Goal: Transaction & Acquisition: Purchase product/service

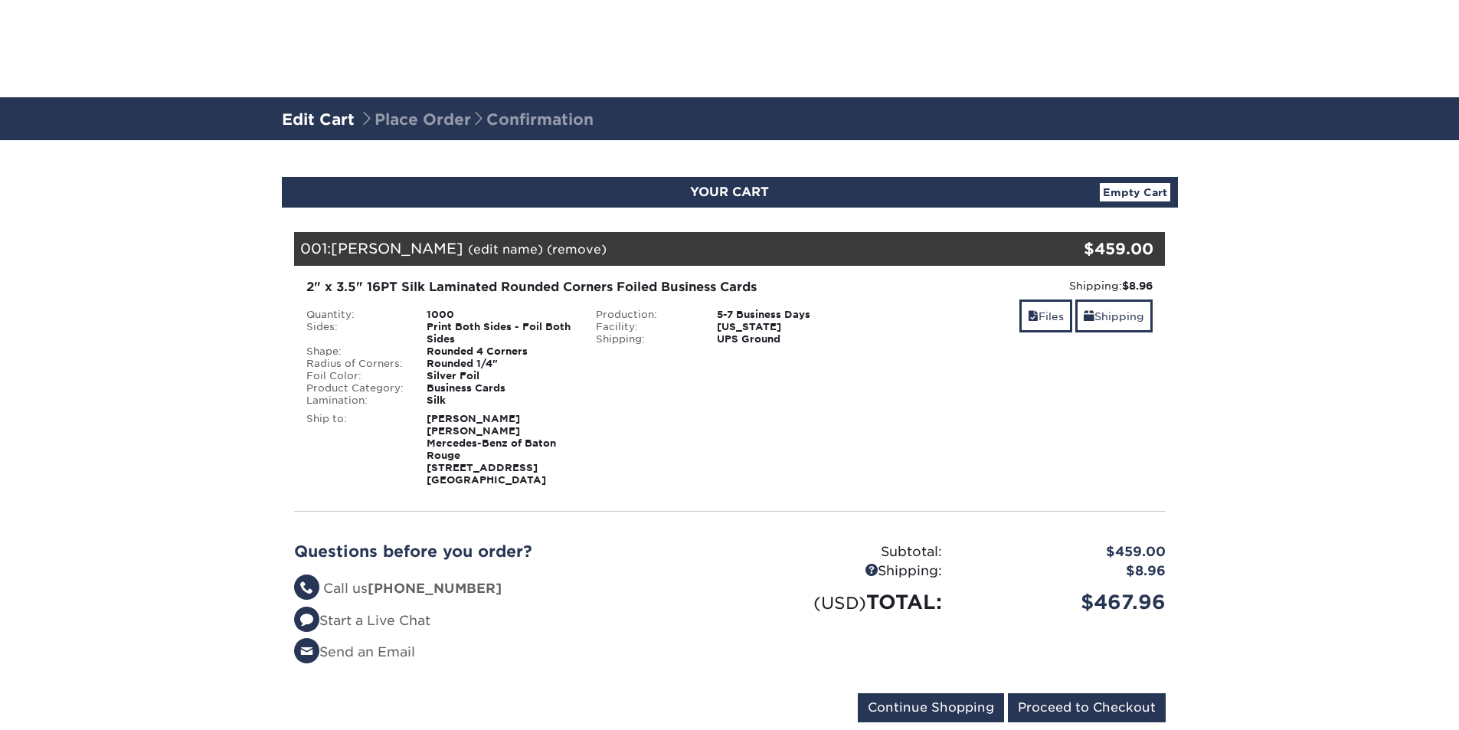
scroll to position [153, 0]
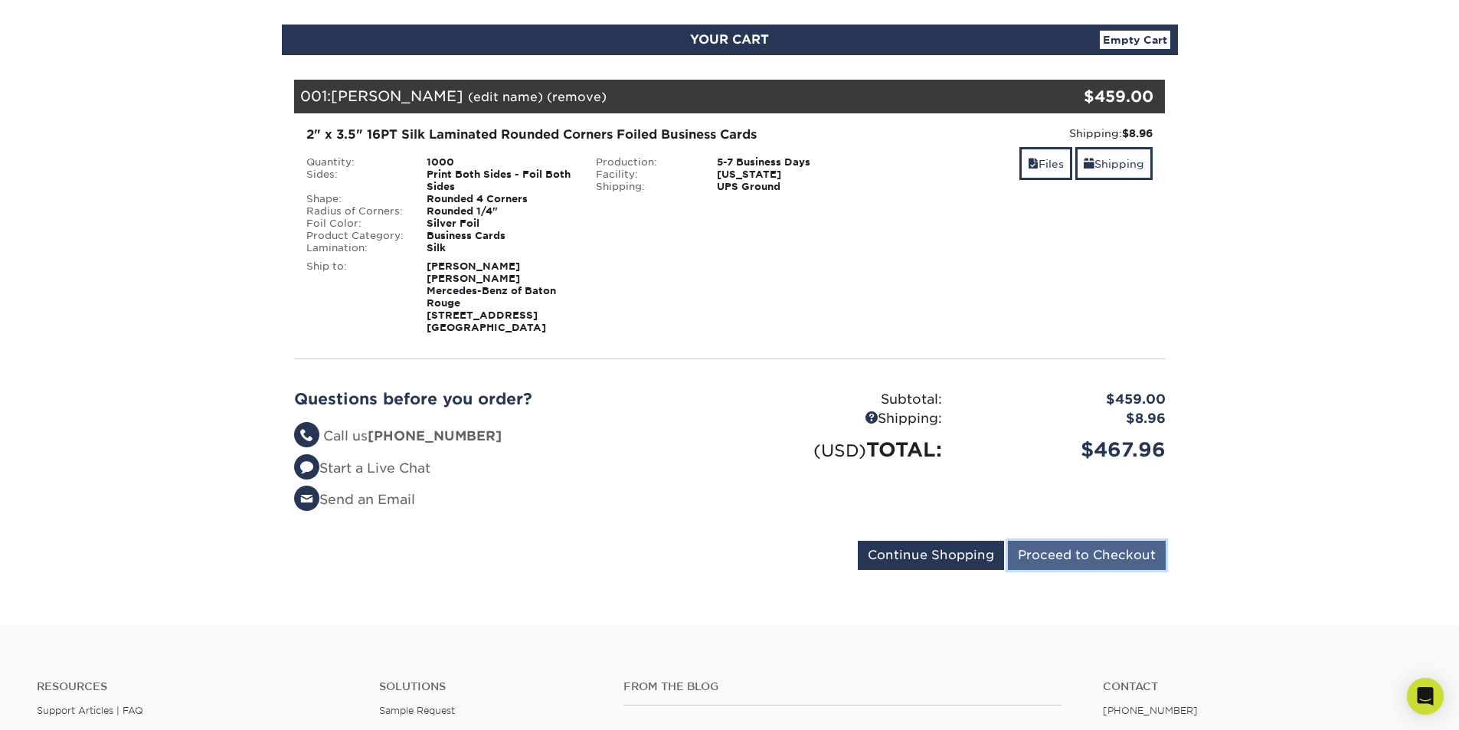
drag, startPoint x: 1091, startPoint y: 547, endPoint x: 1123, endPoint y: 552, distance: 31.9
click at [1091, 547] on input "Proceed to Checkout" at bounding box center [1087, 555] width 158 height 29
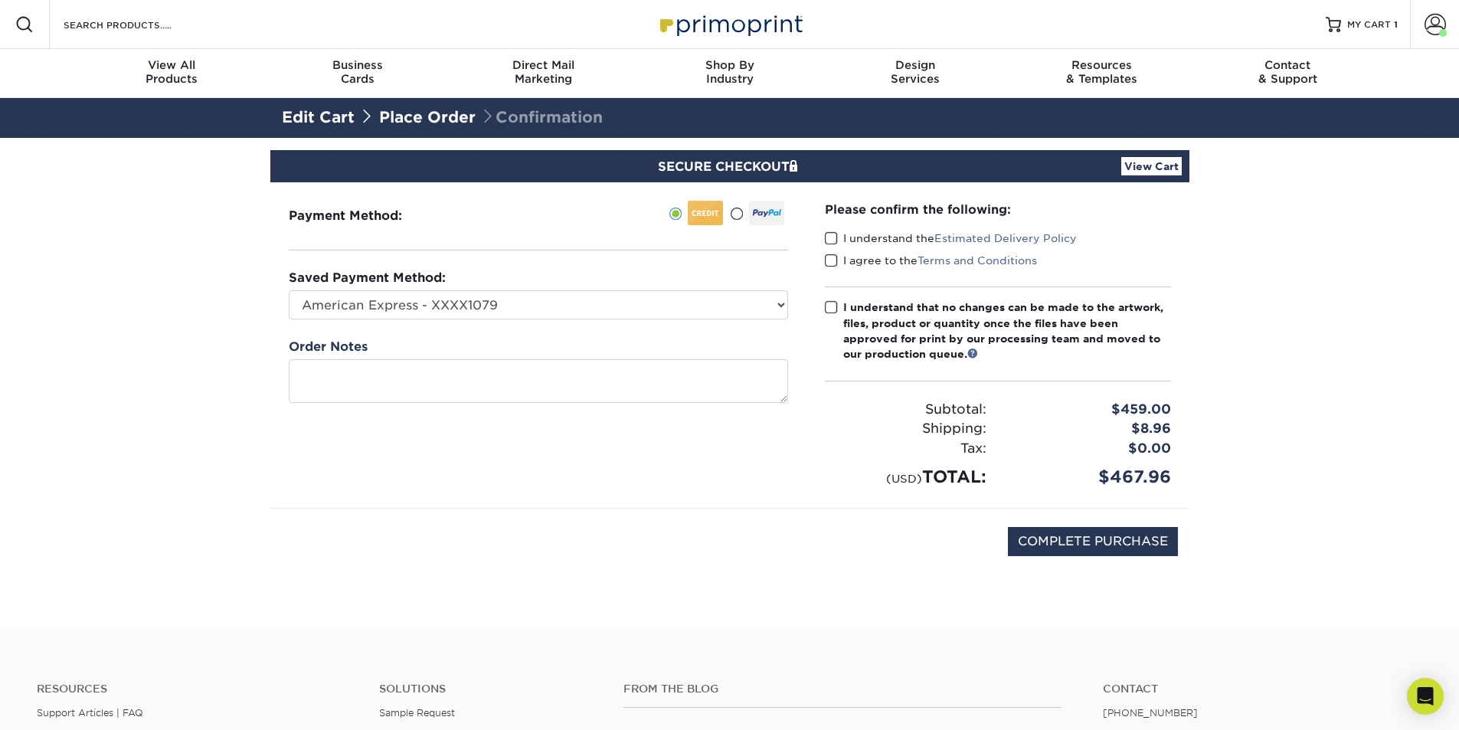
click at [829, 240] on span at bounding box center [831, 238] width 13 height 15
click at [0, 0] on input "I understand the Estimated Delivery Policy" at bounding box center [0, 0] width 0 height 0
click at [829, 263] on span at bounding box center [831, 260] width 13 height 15
click at [0, 0] on input "I agree to the Terms and Conditions" at bounding box center [0, 0] width 0 height 0
click at [828, 305] on span at bounding box center [831, 307] width 13 height 15
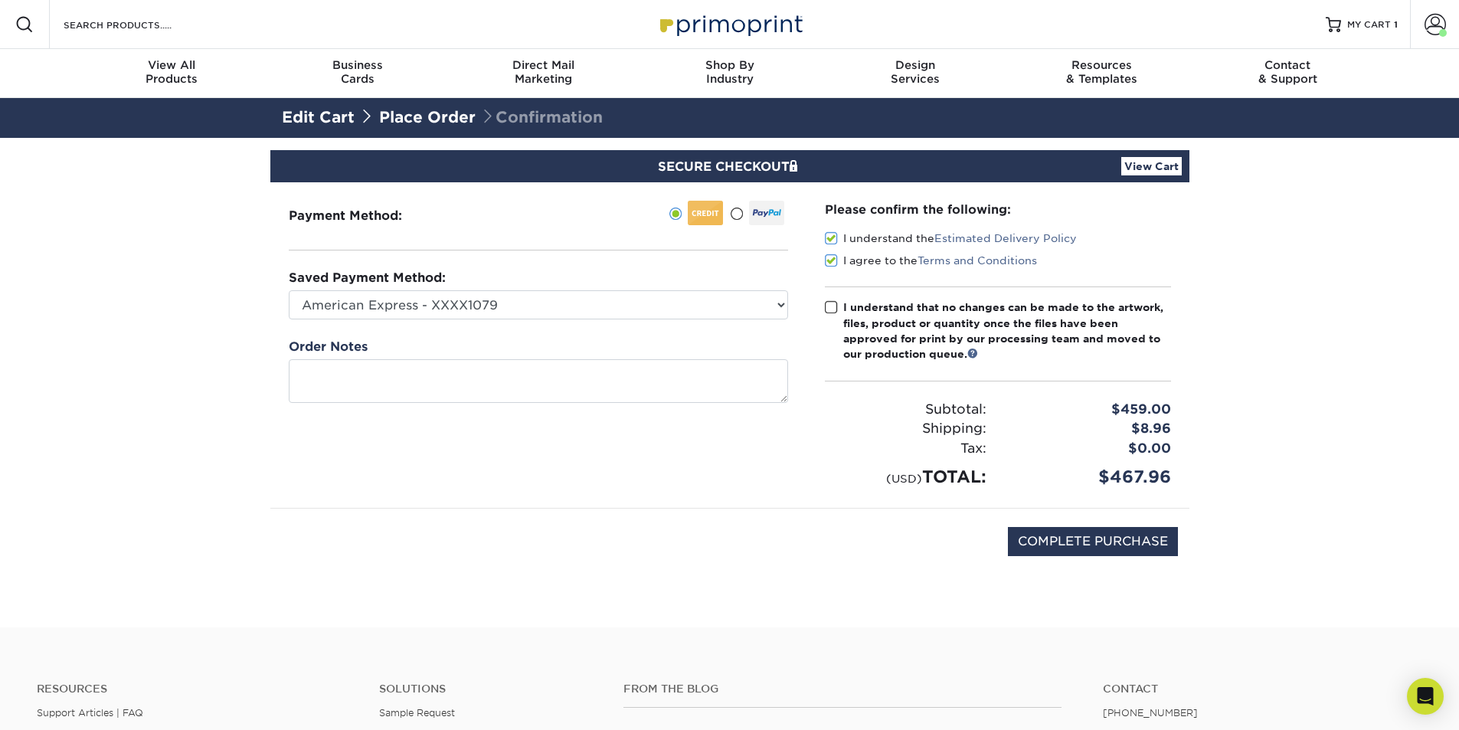
click at [0, 0] on input "I understand that no changes can be made to the artwork, files, product or quan…" at bounding box center [0, 0] width 0 height 0
click at [427, 120] on link "Place Order" at bounding box center [427, 117] width 96 height 18
click at [1149, 162] on link "View Cart" at bounding box center [1151, 166] width 60 height 18
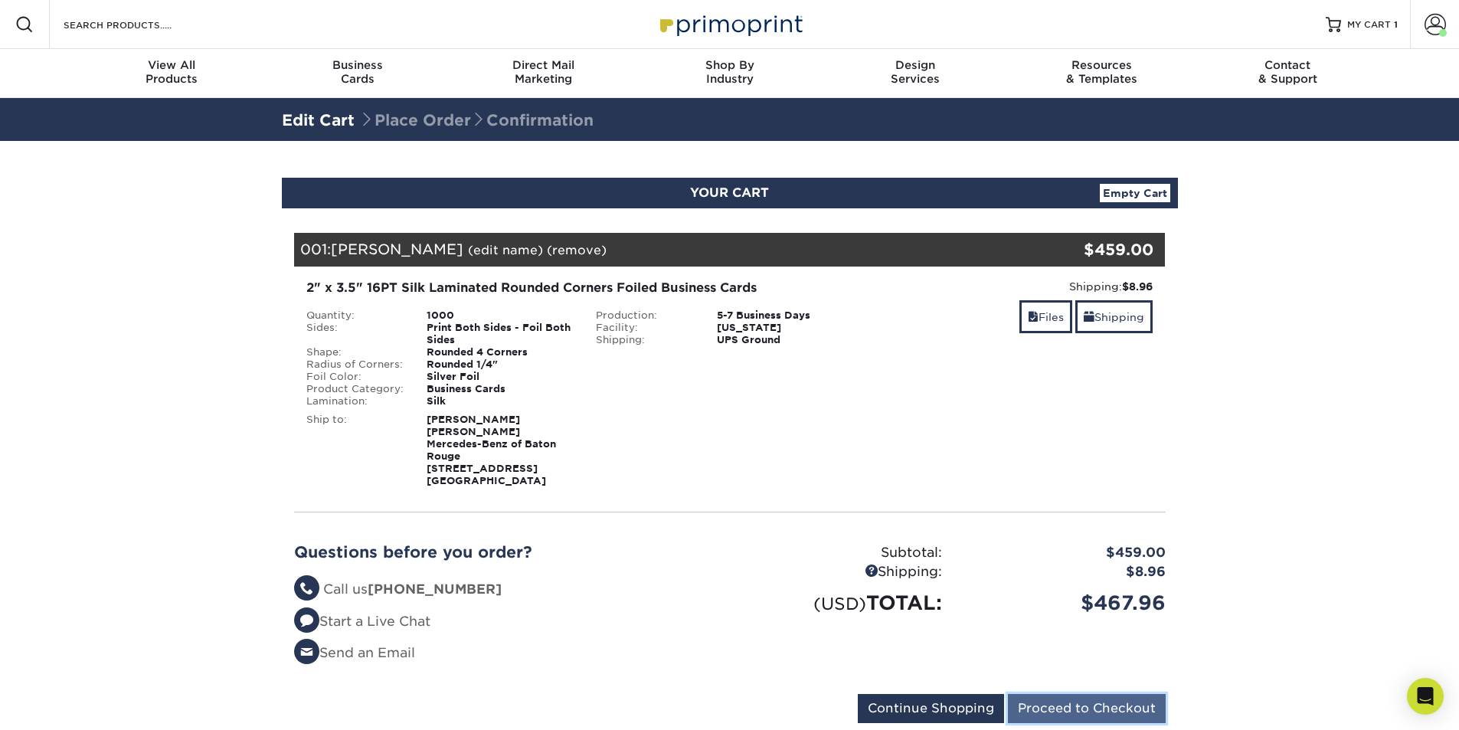
click at [1073, 694] on input "Proceed to Checkout" at bounding box center [1087, 708] width 158 height 29
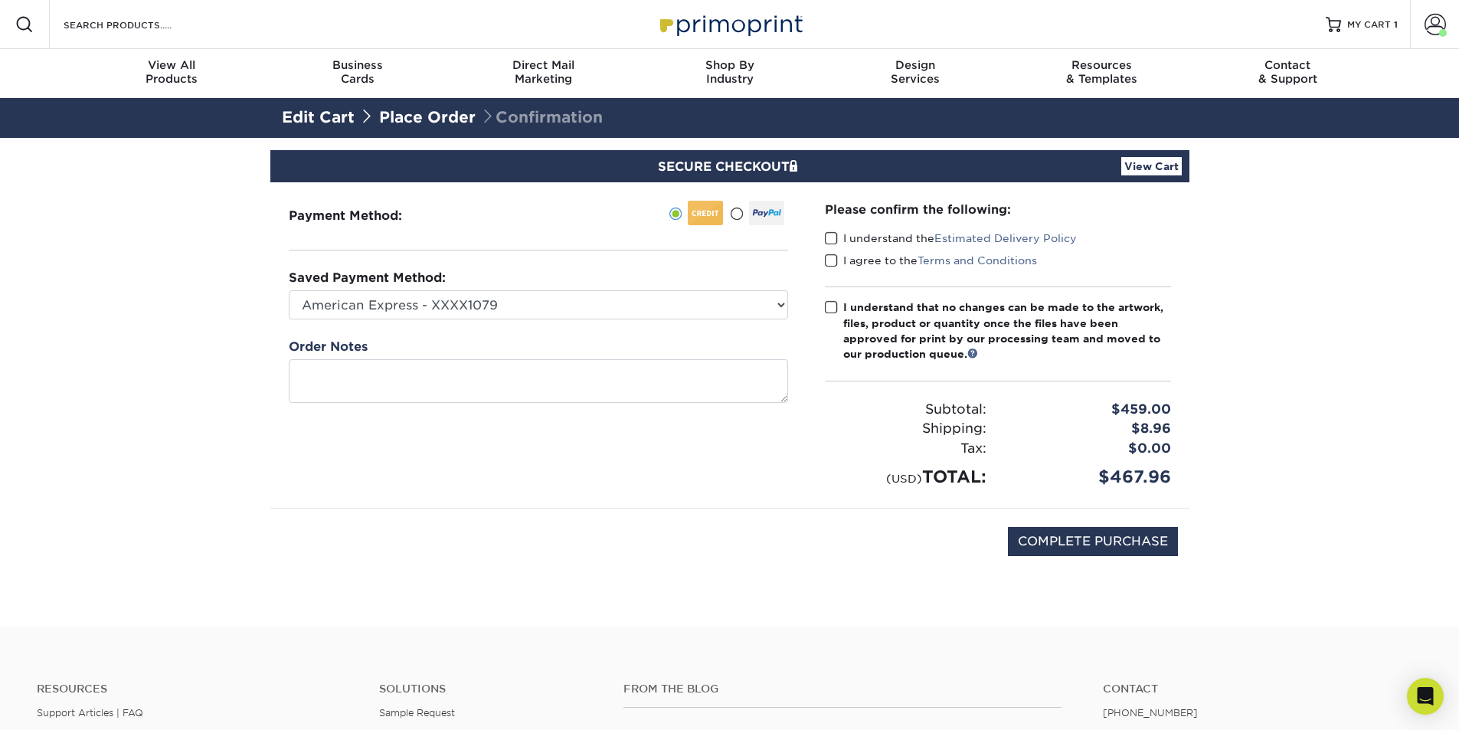
click at [832, 238] on span at bounding box center [831, 238] width 13 height 15
click at [0, 0] on input "I understand the Estimated Delivery Policy" at bounding box center [0, 0] width 0 height 0
click at [832, 263] on span at bounding box center [831, 260] width 13 height 15
click at [0, 0] on input "I agree to the Terms and Conditions" at bounding box center [0, 0] width 0 height 0
click at [833, 304] on span at bounding box center [831, 307] width 13 height 15
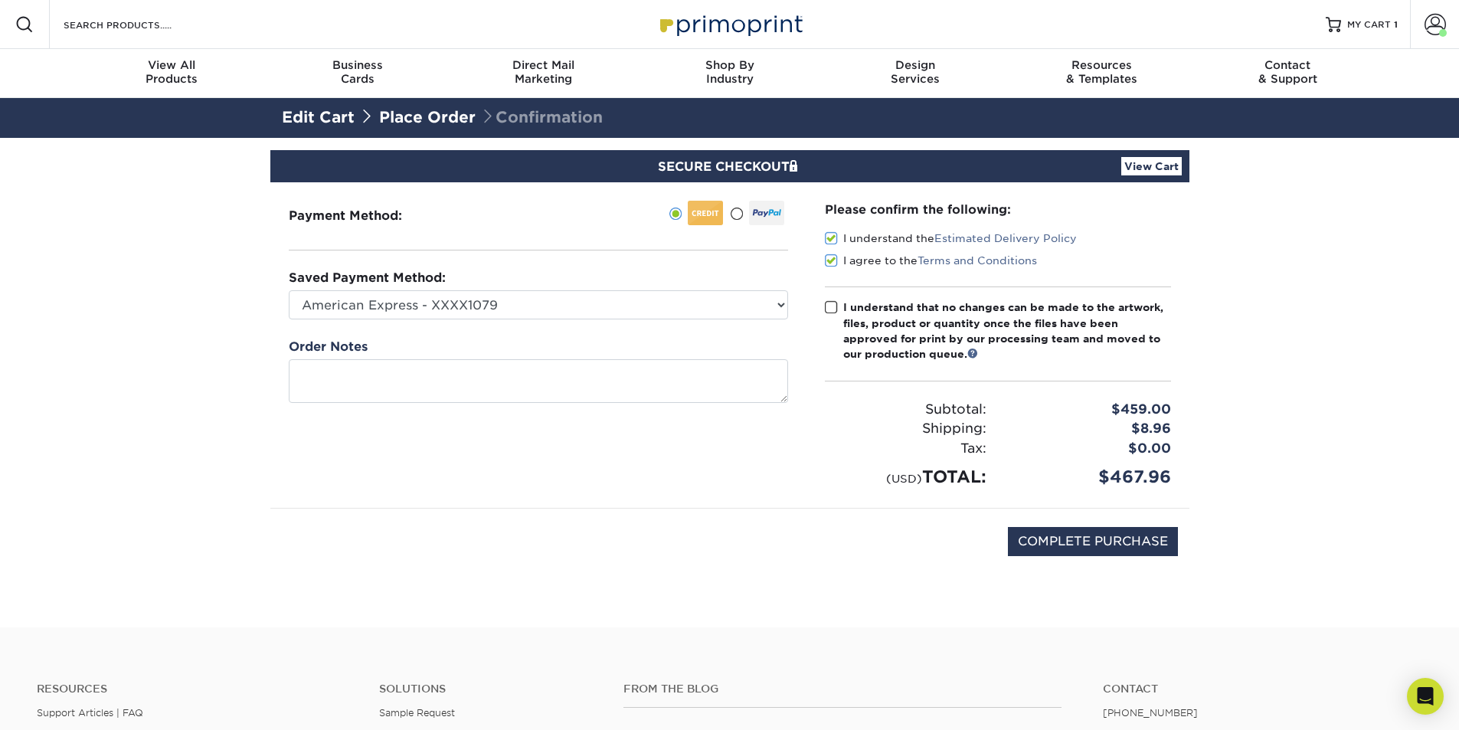
click at [0, 0] on input "I understand that no changes can be made to the artwork, files, product or quan…" at bounding box center [0, 0] width 0 height 0
click at [1061, 544] on input "COMPLETE PURCHASE" at bounding box center [1093, 541] width 170 height 29
type input "PROCESSING, PLEASE WAIT..."
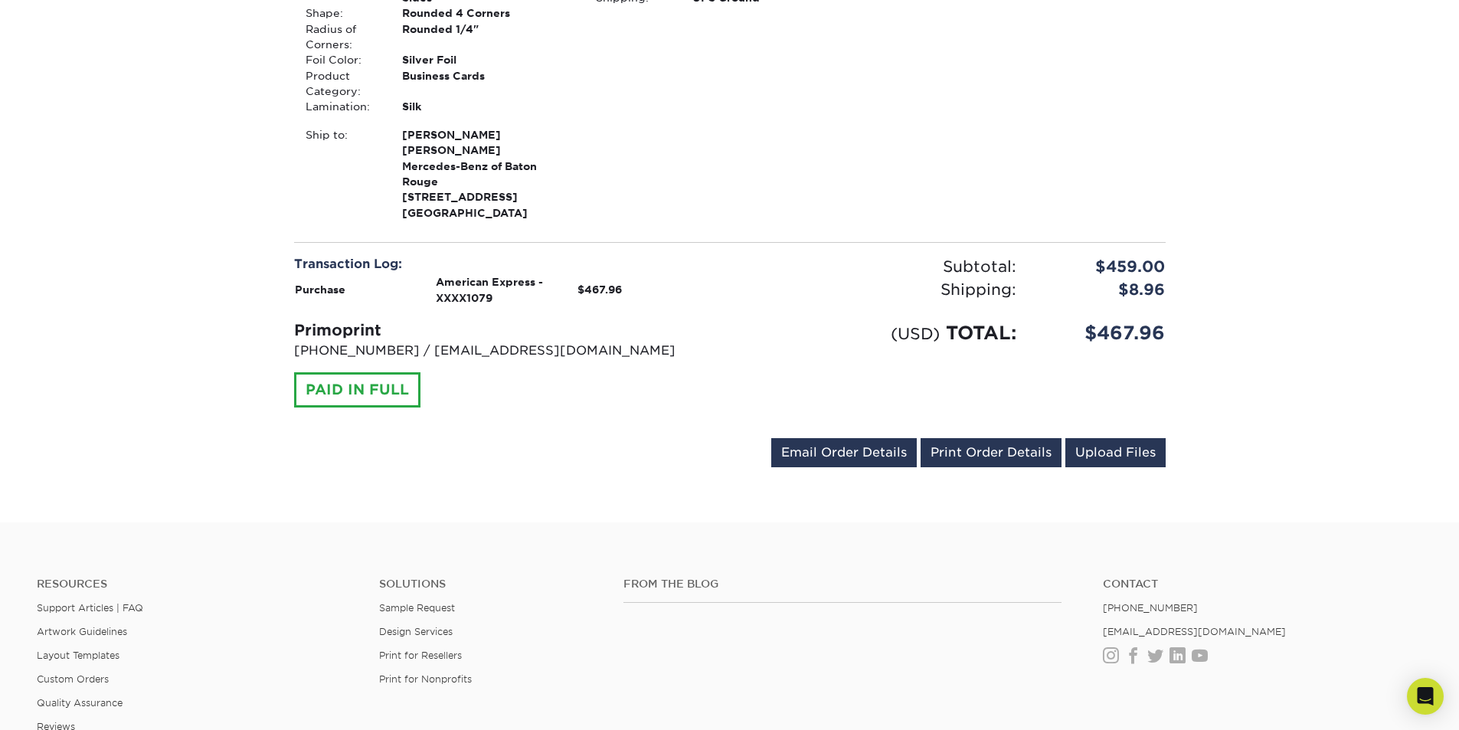
scroll to position [18, 0]
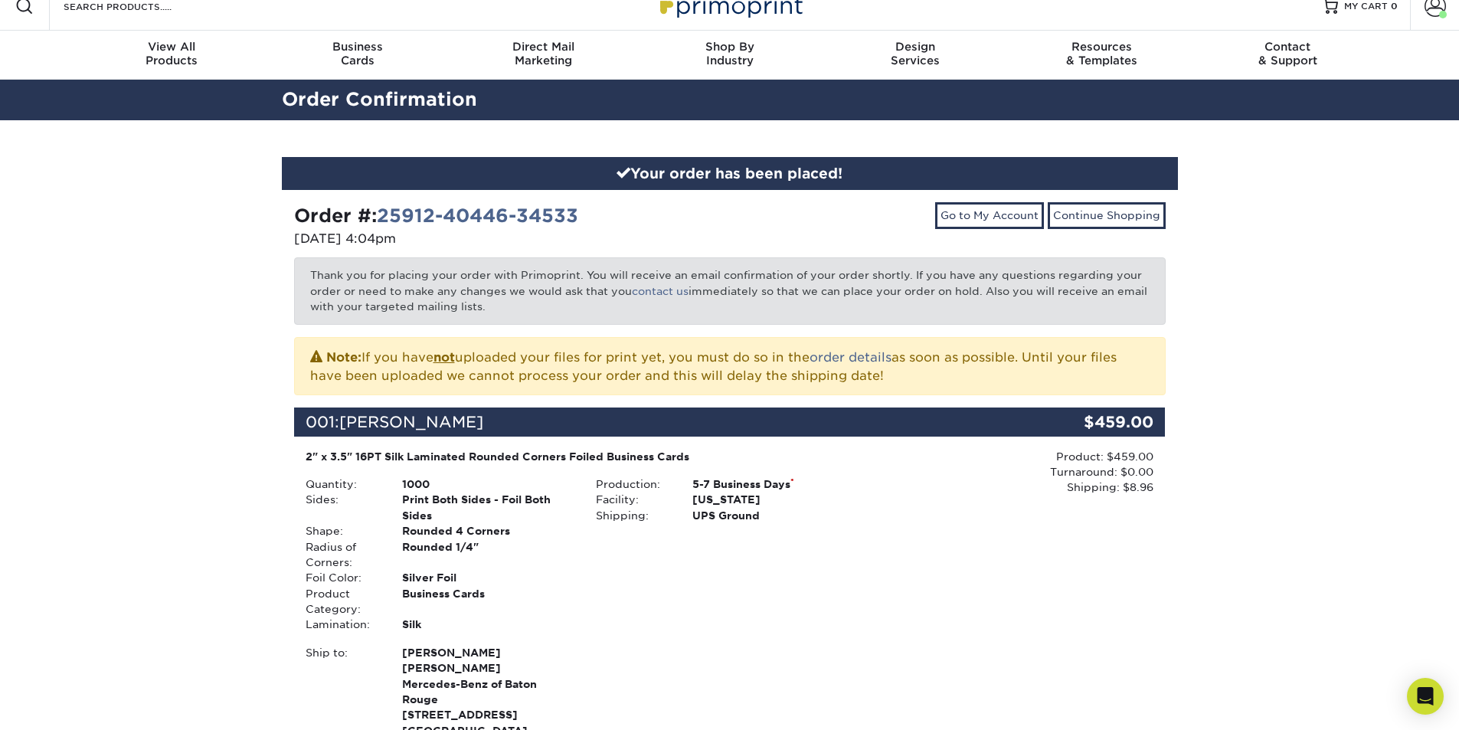
click at [1254, 227] on div "Your order has been placed! Order #: 25912-40446-34533 [DATE] 4:04pm Go to My A…" at bounding box center [729, 580] width 1459 height 920
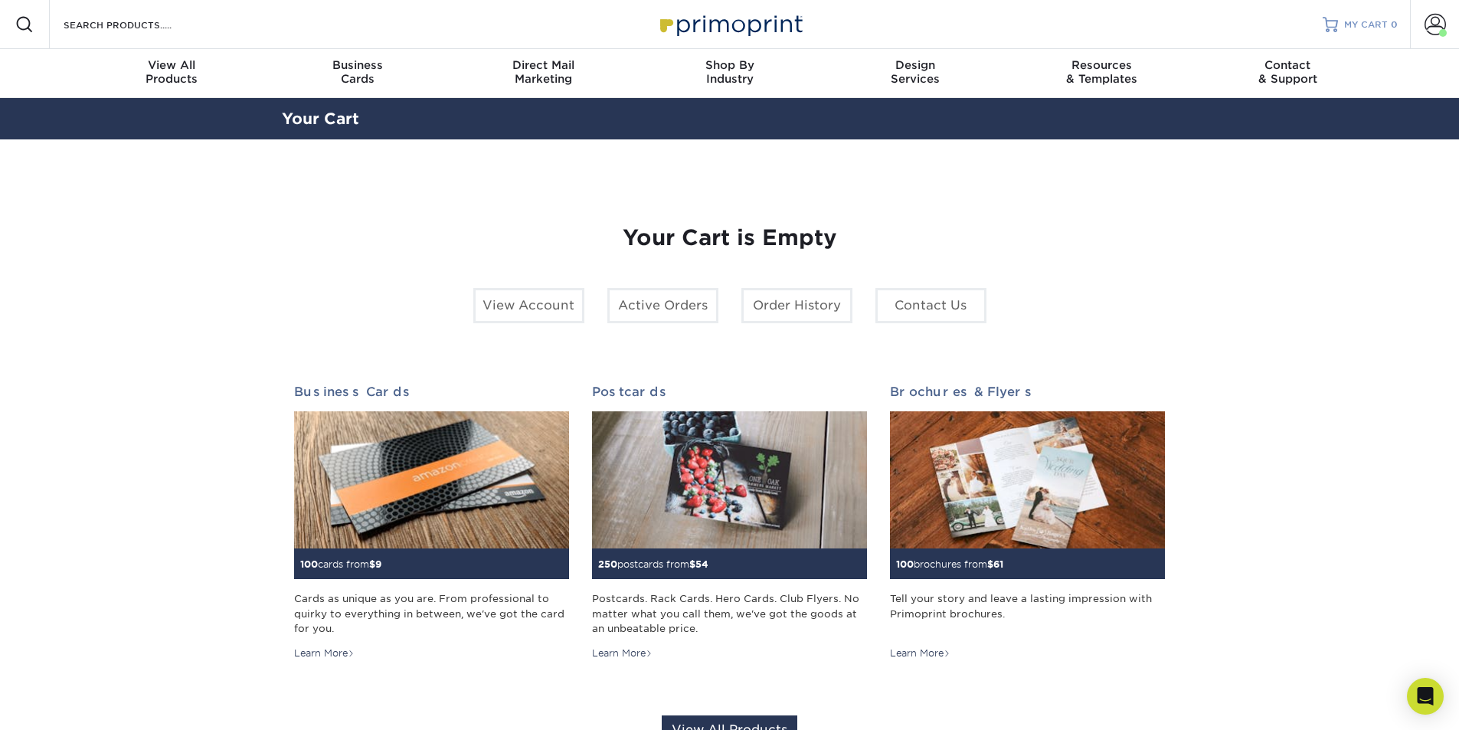
click at [1359, 25] on span "MY CART" at bounding box center [1366, 24] width 44 height 13
click at [1427, 31] on span at bounding box center [1434, 24] width 21 height 21
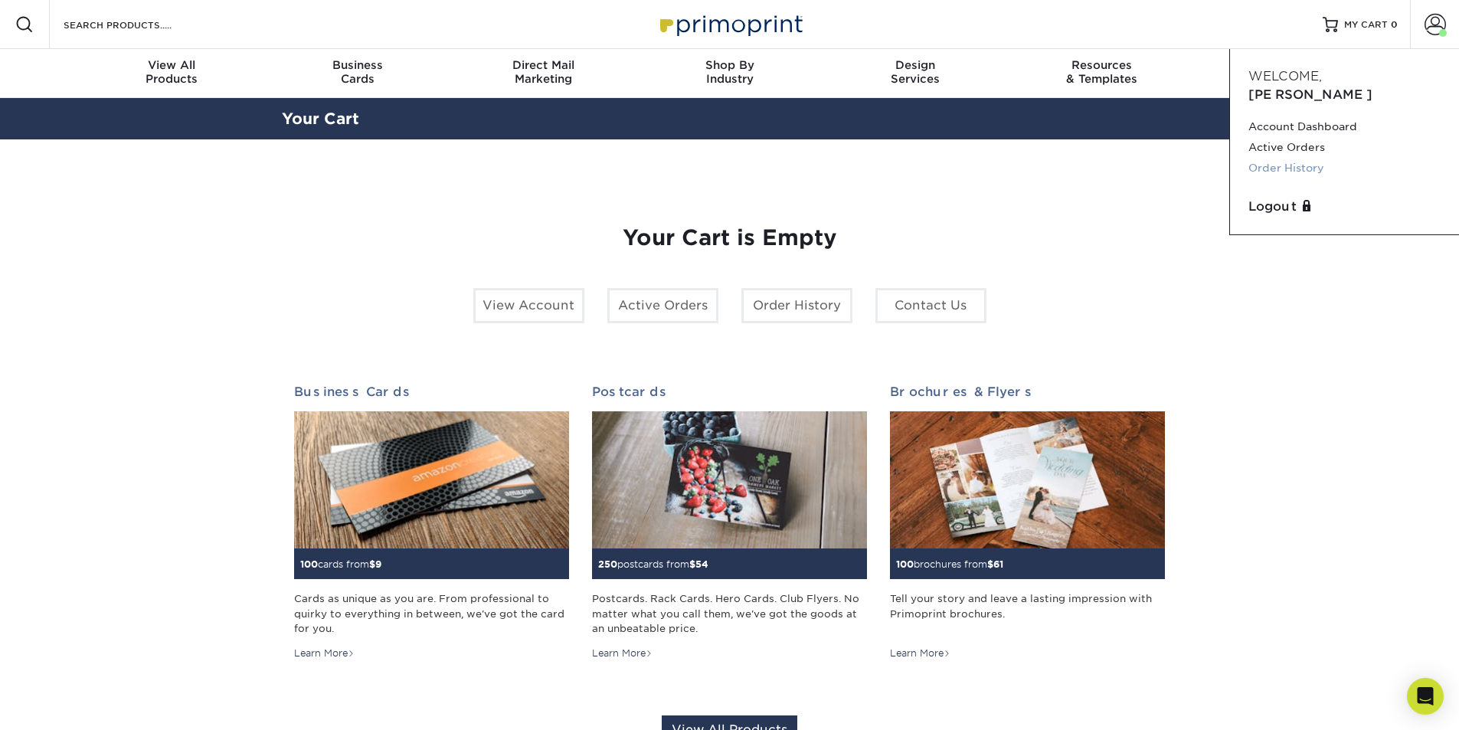
click at [1288, 158] on link "Order History" at bounding box center [1344, 168] width 192 height 21
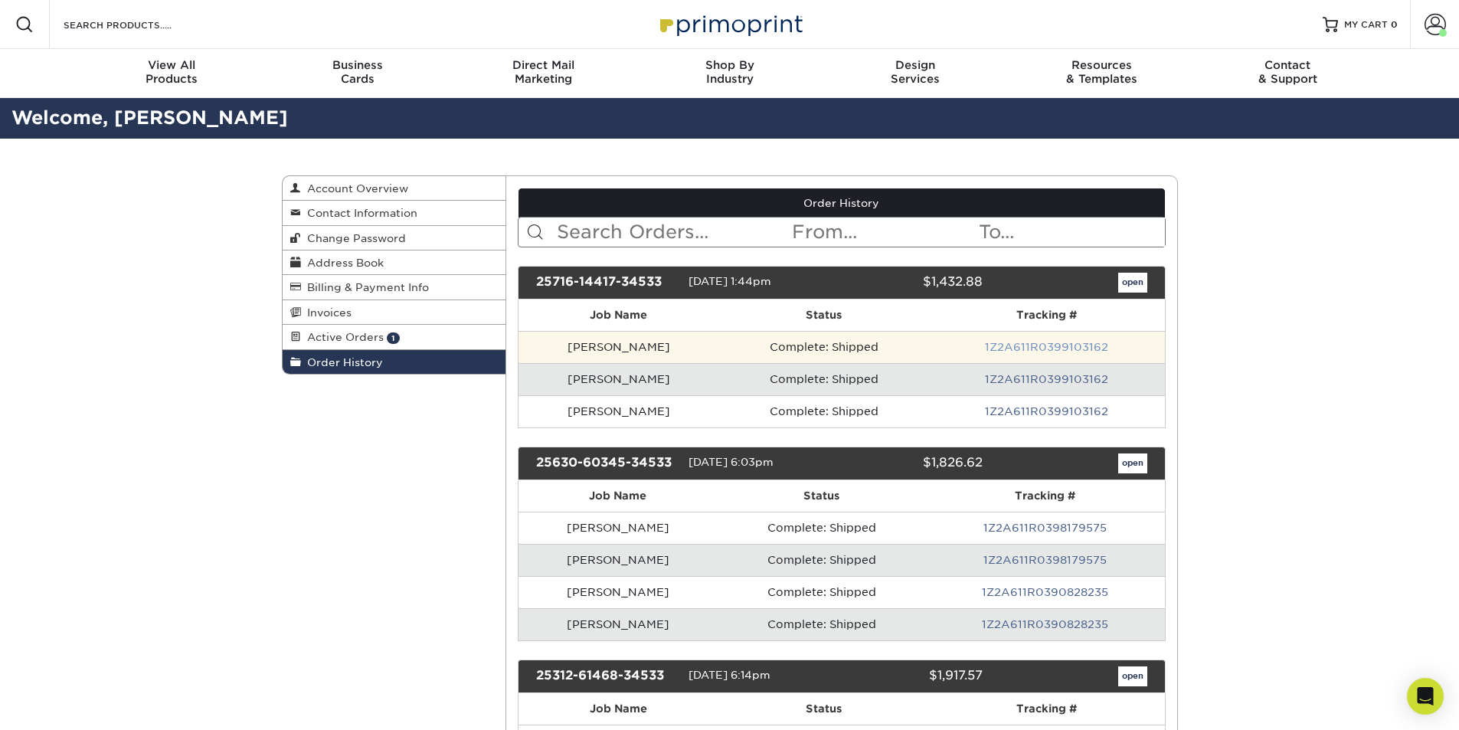
click at [1060, 351] on link "1Z2A611R0399103162" at bounding box center [1046, 347] width 123 height 12
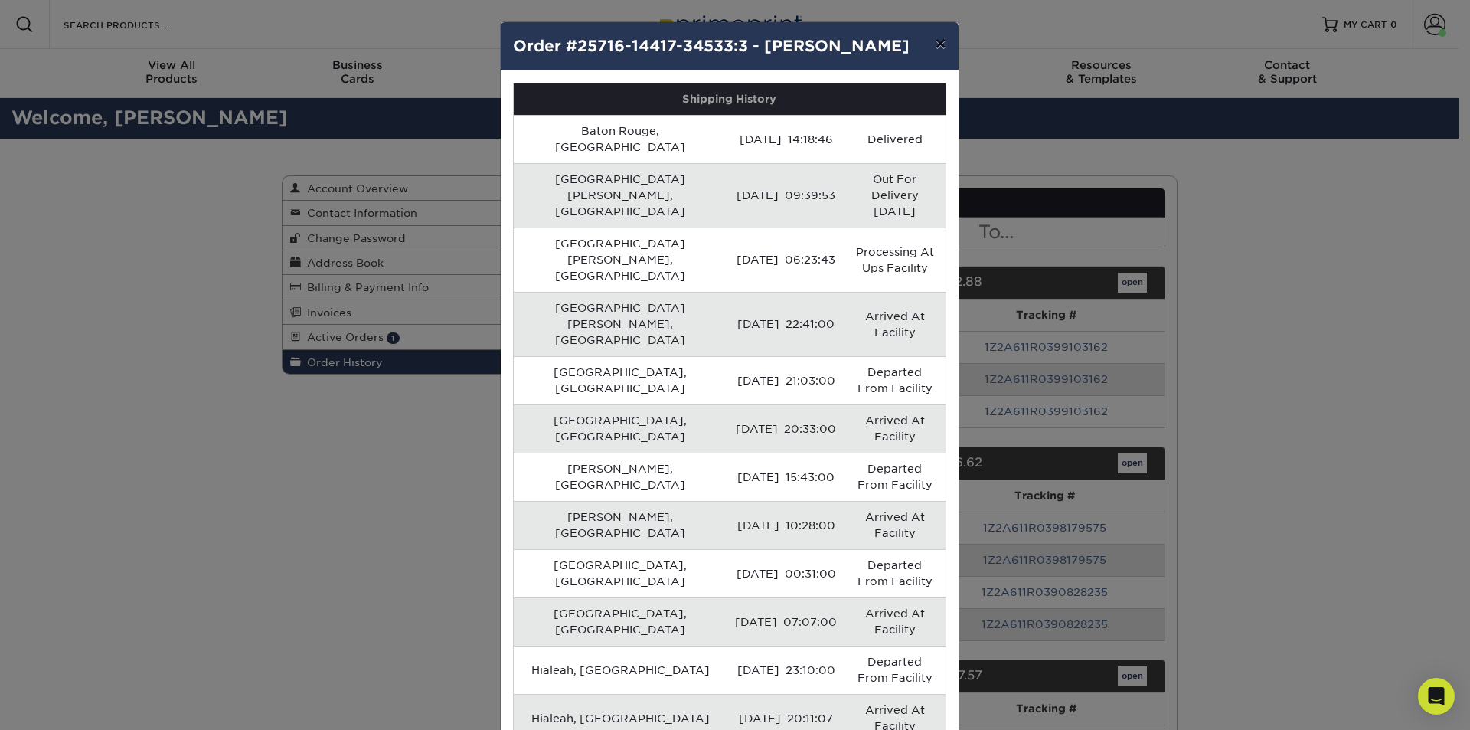
click at [935, 41] on button "×" at bounding box center [940, 43] width 35 height 43
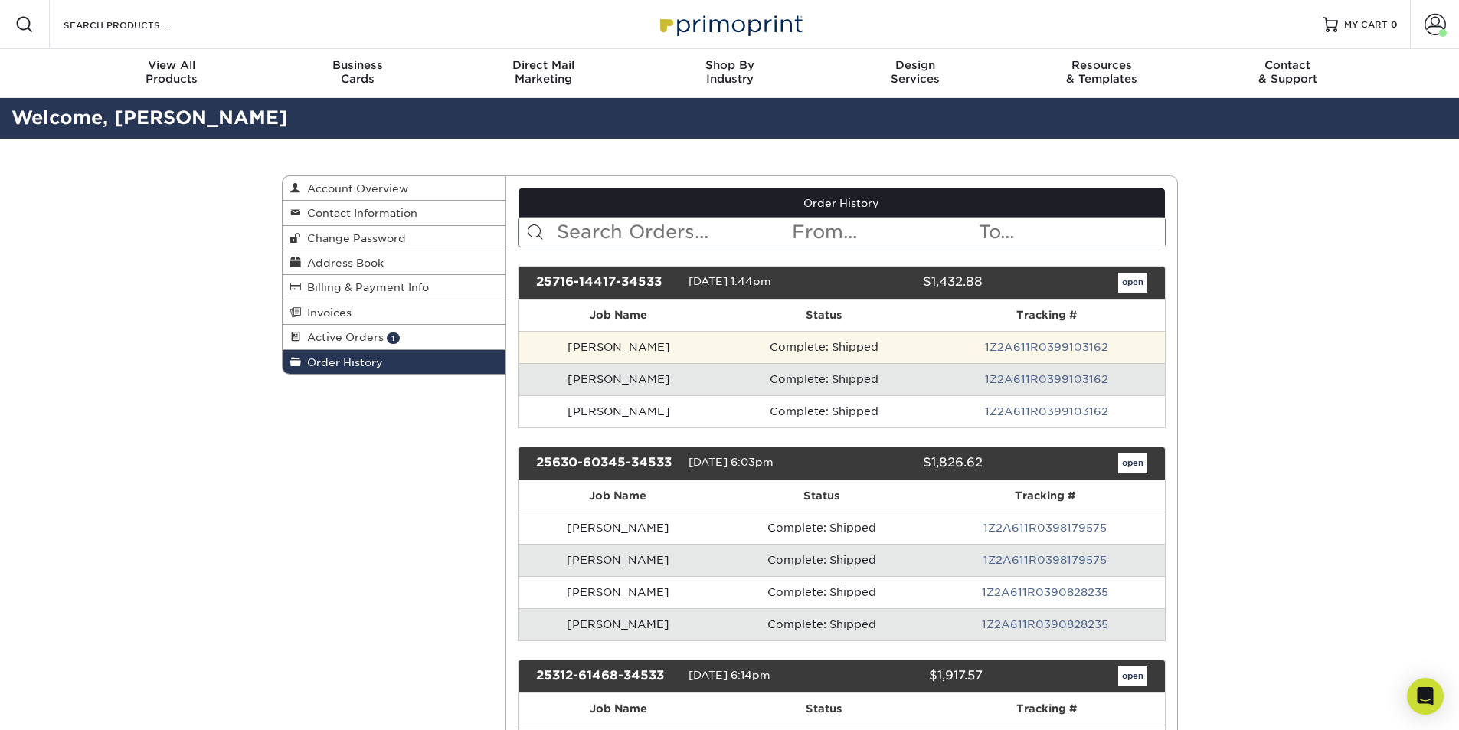
click at [616, 348] on td "[PERSON_NAME]" at bounding box center [618, 347] width 200 height 32
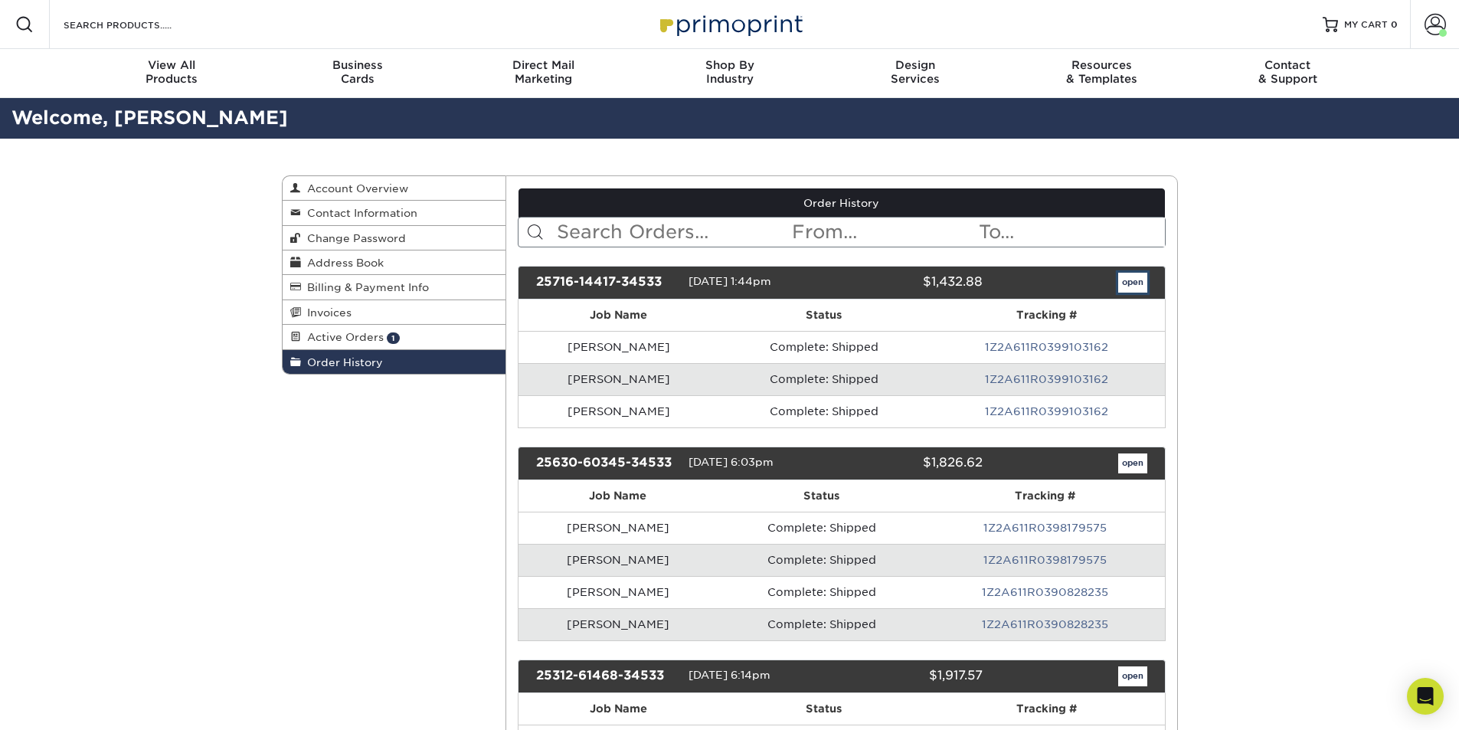
click at [1136, 282] on link "open" at bounding box center [1132, 283] width 29 height 20
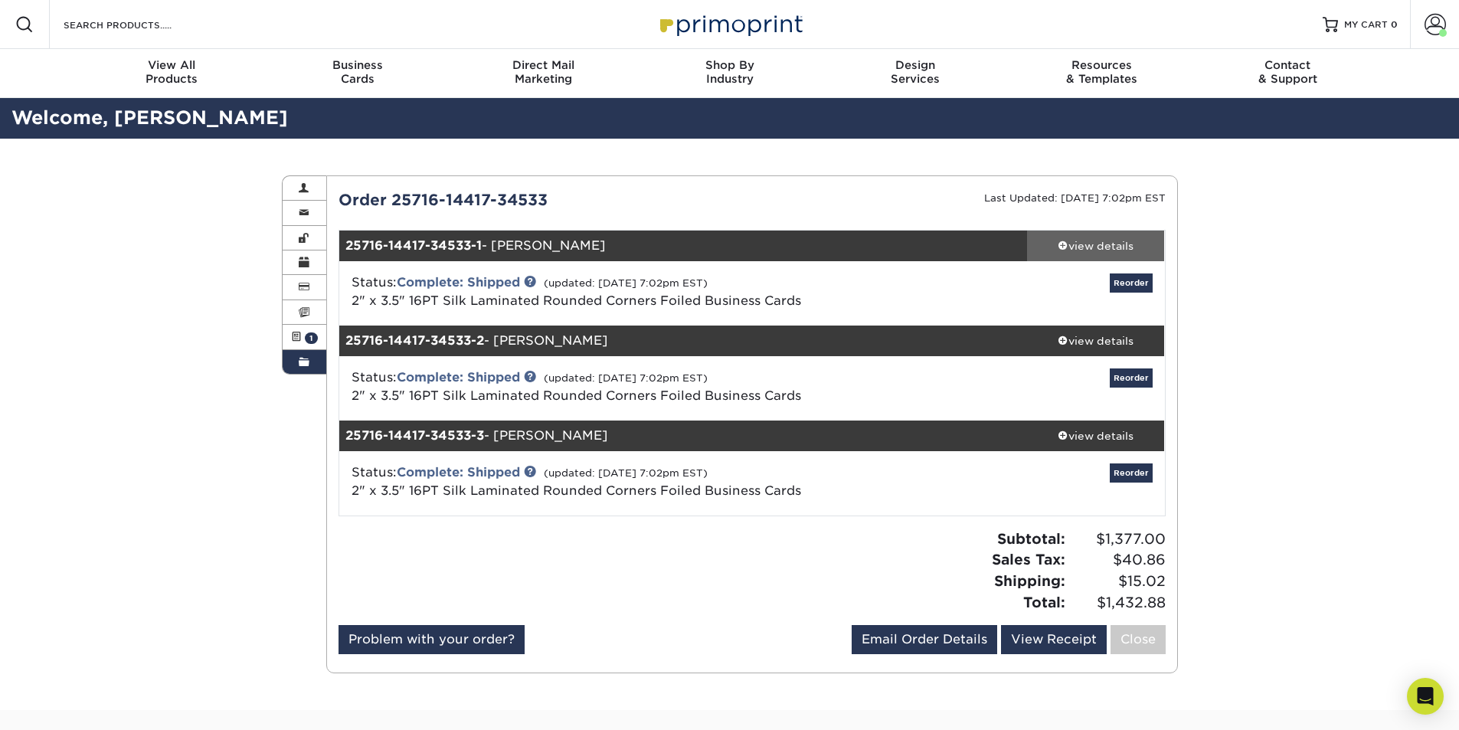
click at [1094, 244] on div "view details" at bounding box center [1096, 245] width 138 height 15
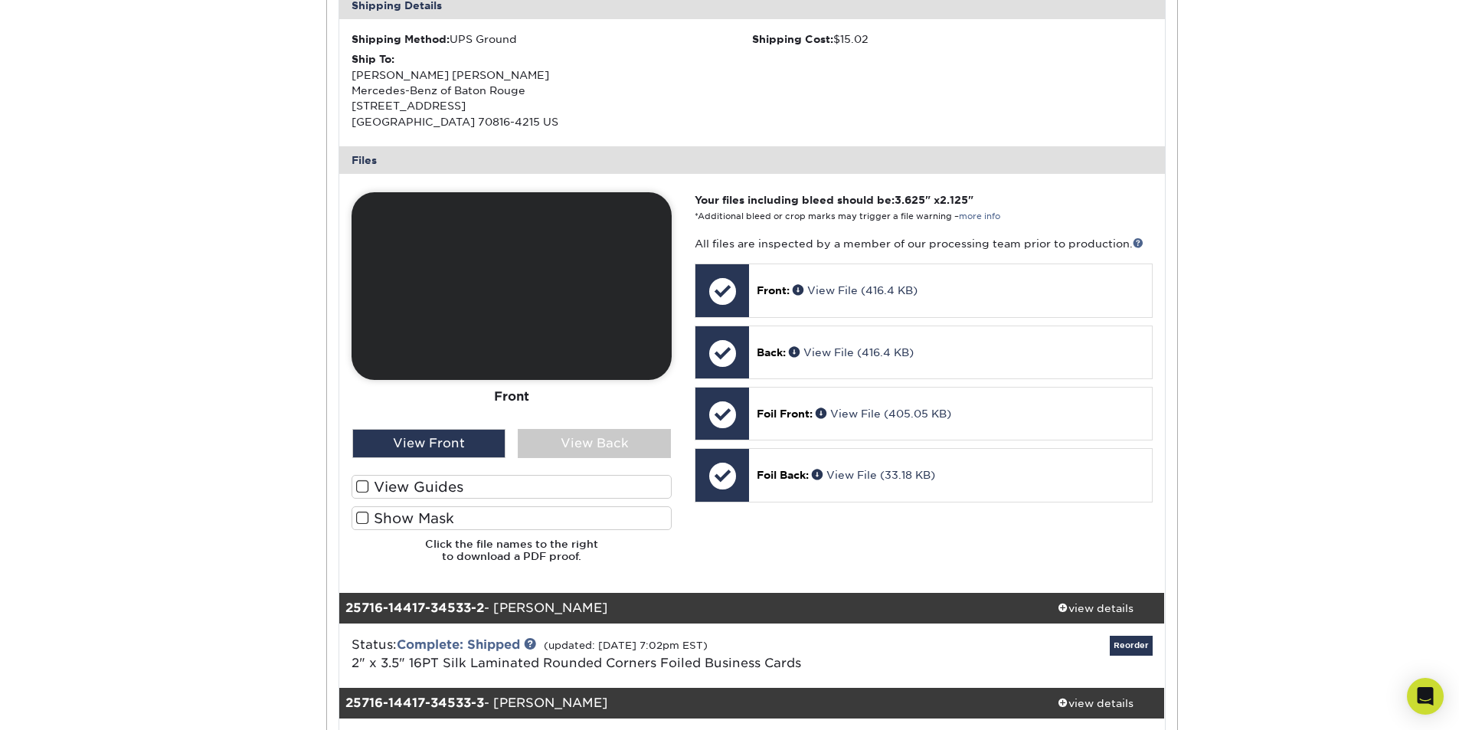
scroll to position [536, 0]
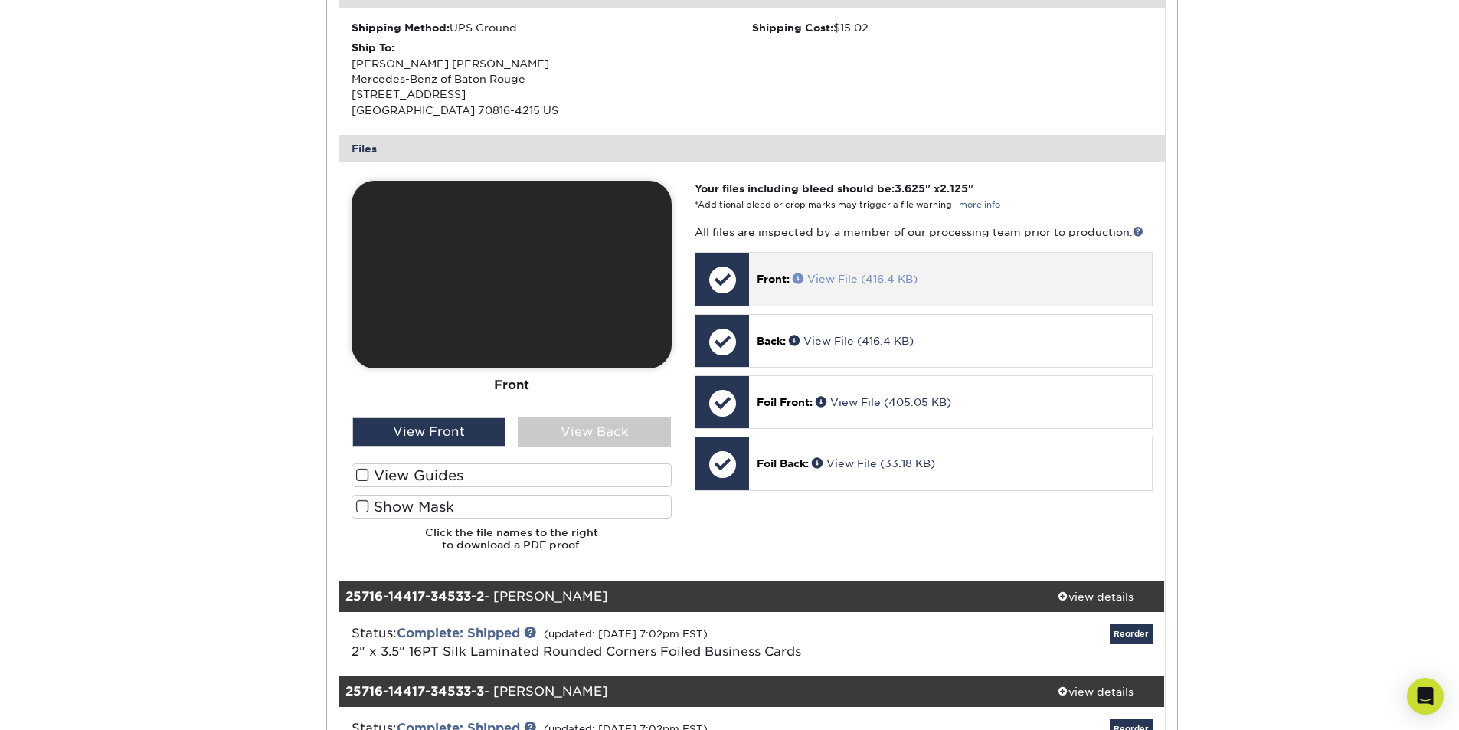
click at [832, 278] on link "View File (416.4 KB)" at bounding box center [855, 279] width 125 height 12
click at [833, 277] on link "View File (416.4 KB)" at bounding box center [855, 279] width 125 height 12
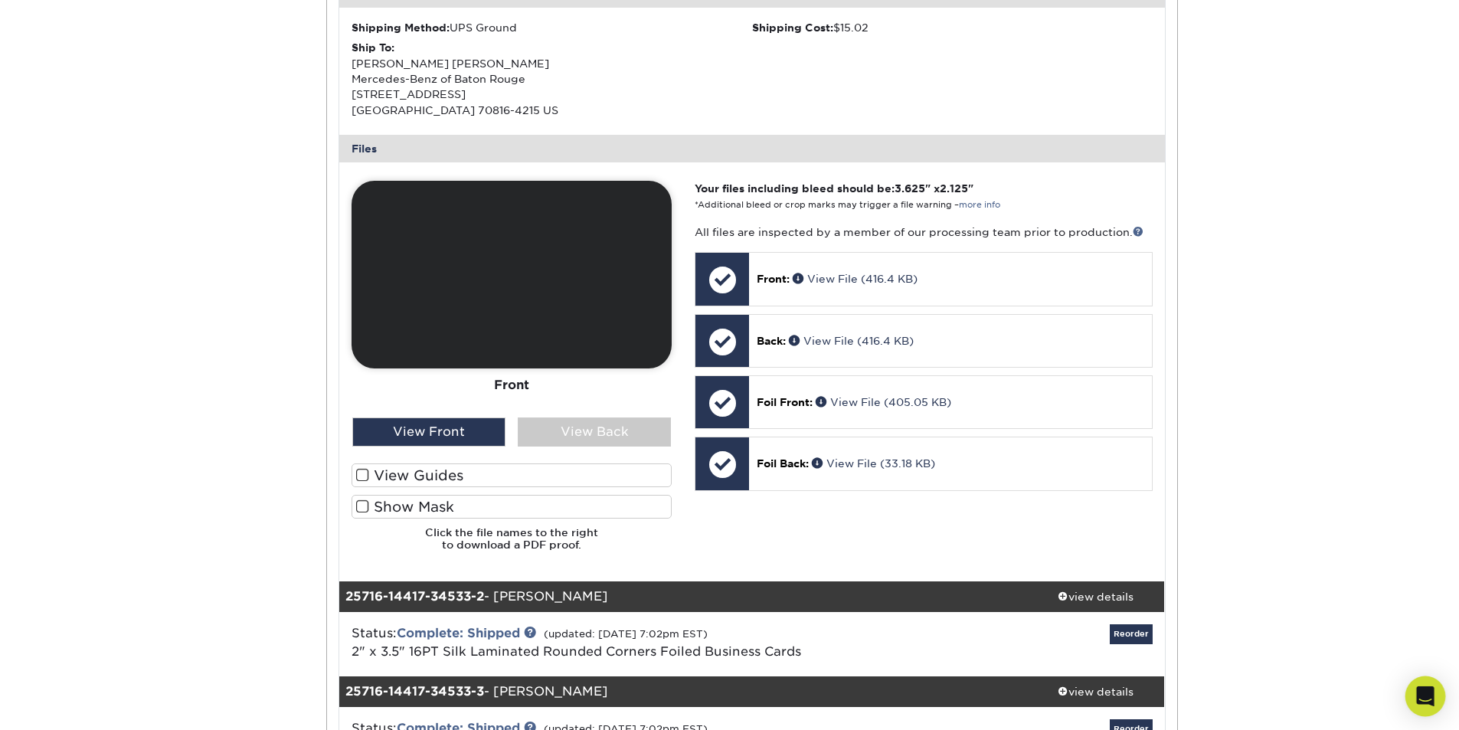
click at [1430, 693] on icon "Open Intercom Messenger" at bounding box center [1425, 696] width 18 height 20
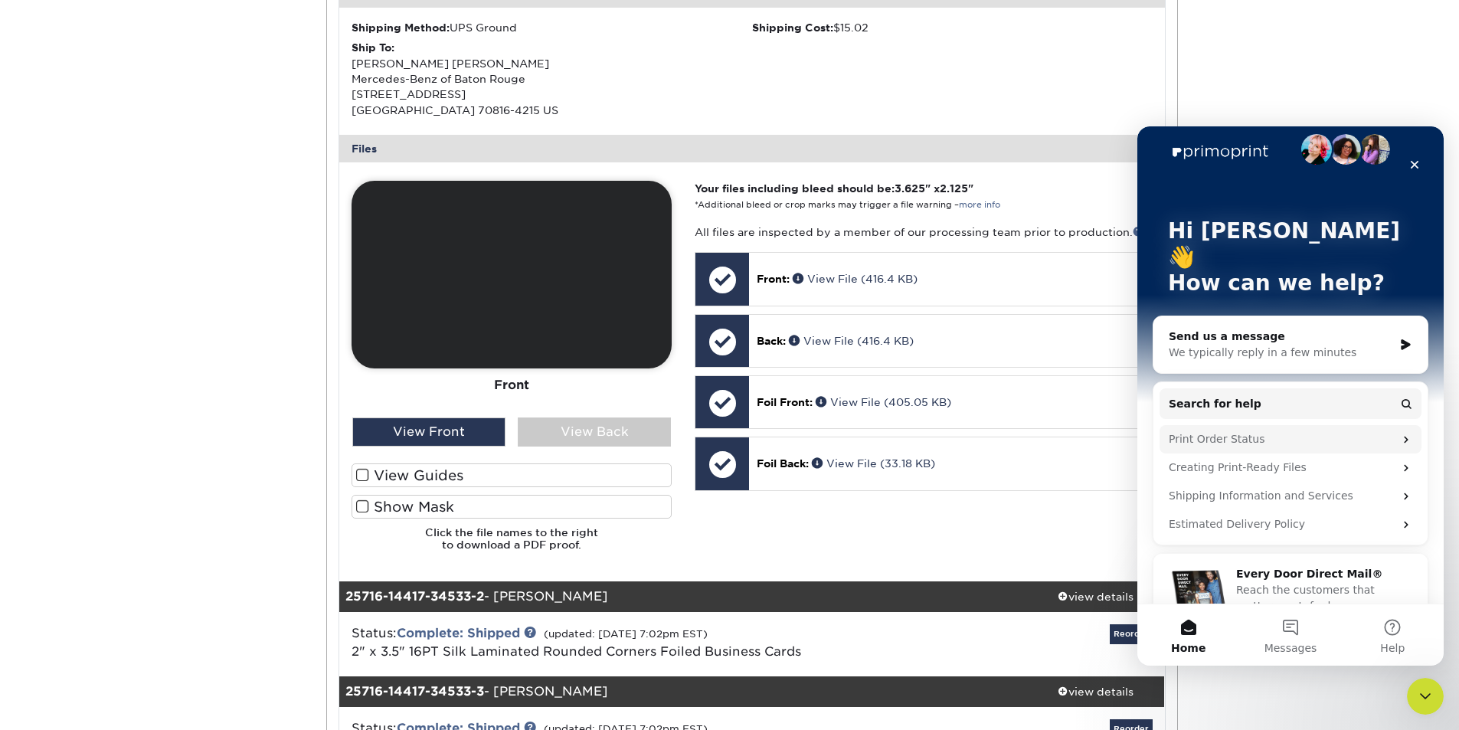
scroll to position [21, 0]
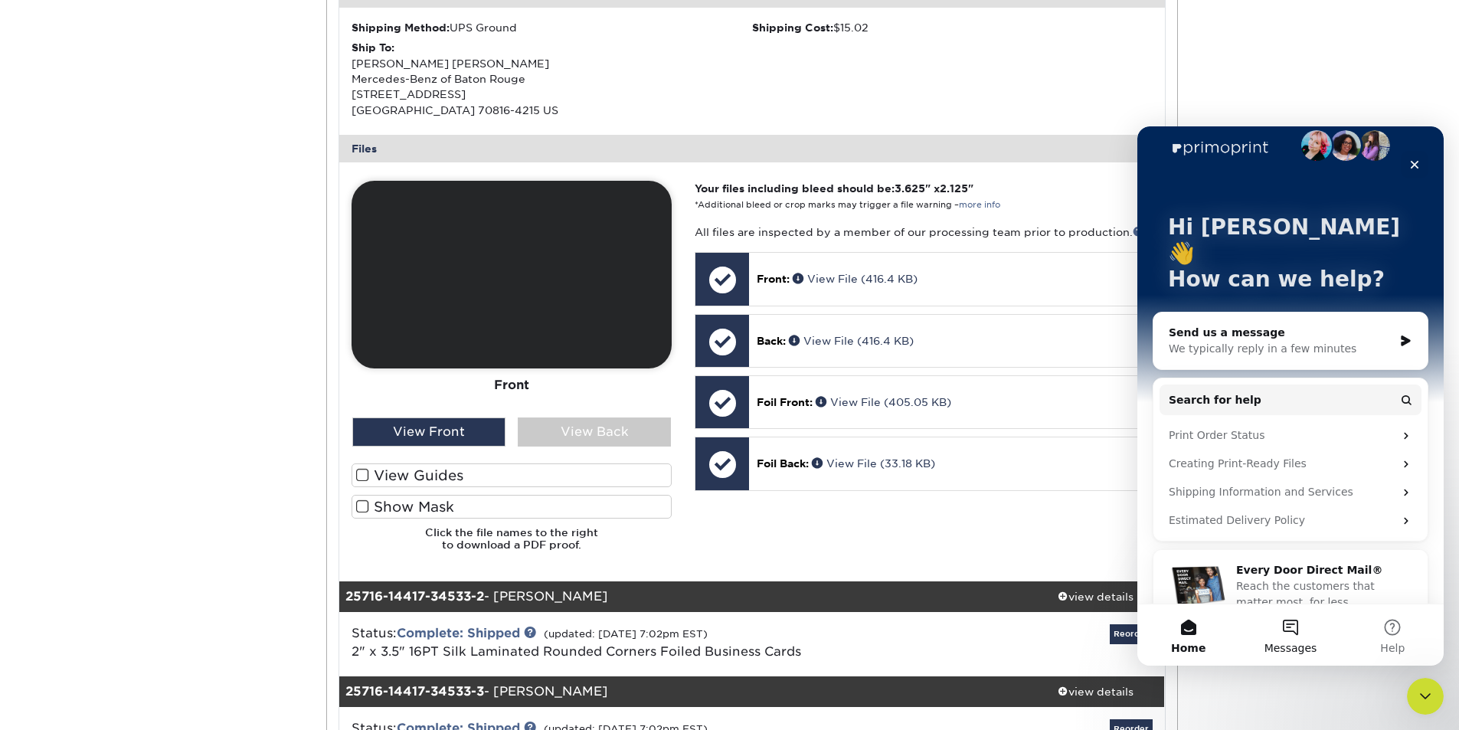
click at [1287, 624] on button "Messages" at bounding box center [1290, 634] width 102 height 61
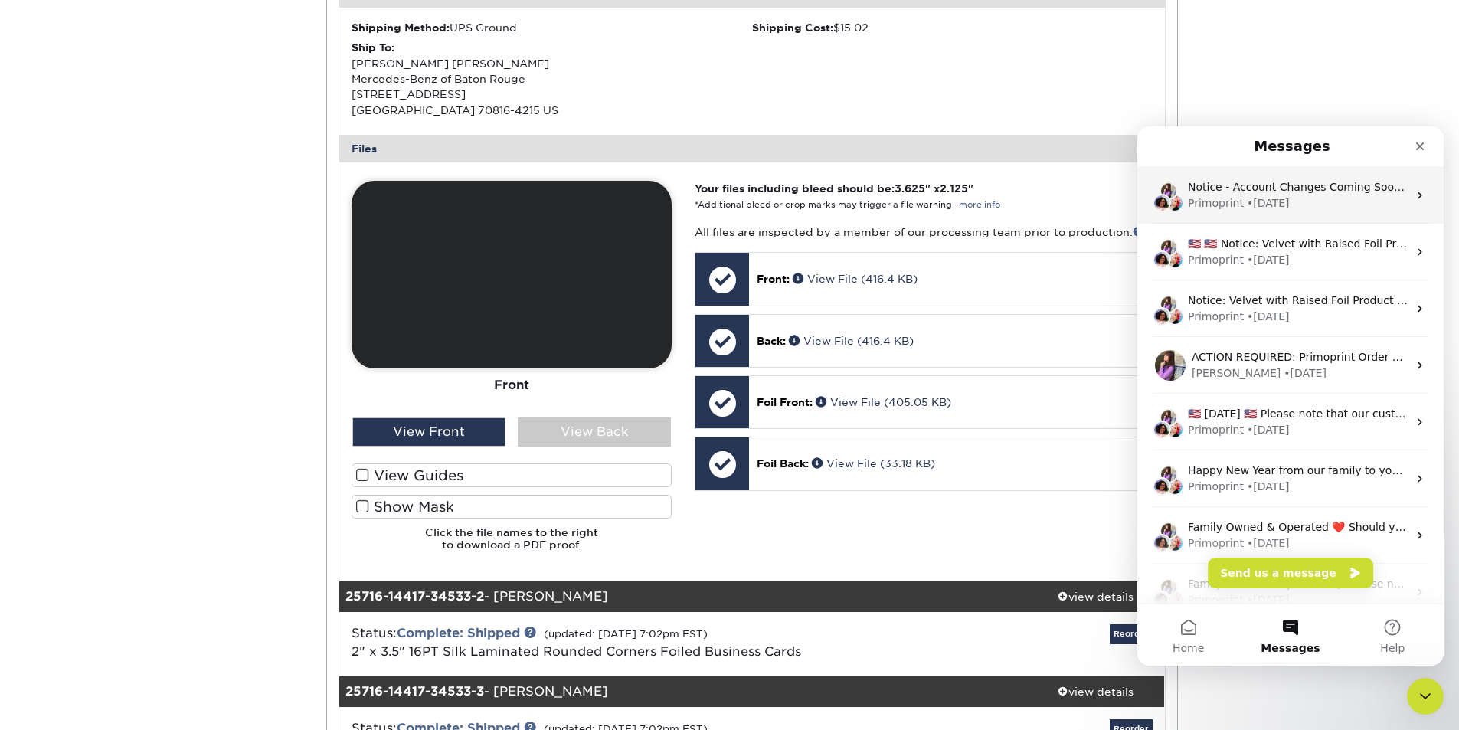
click at [1279, 199] on div "• 1d ago" at bounding box center [1268, 203] width 43 height 16
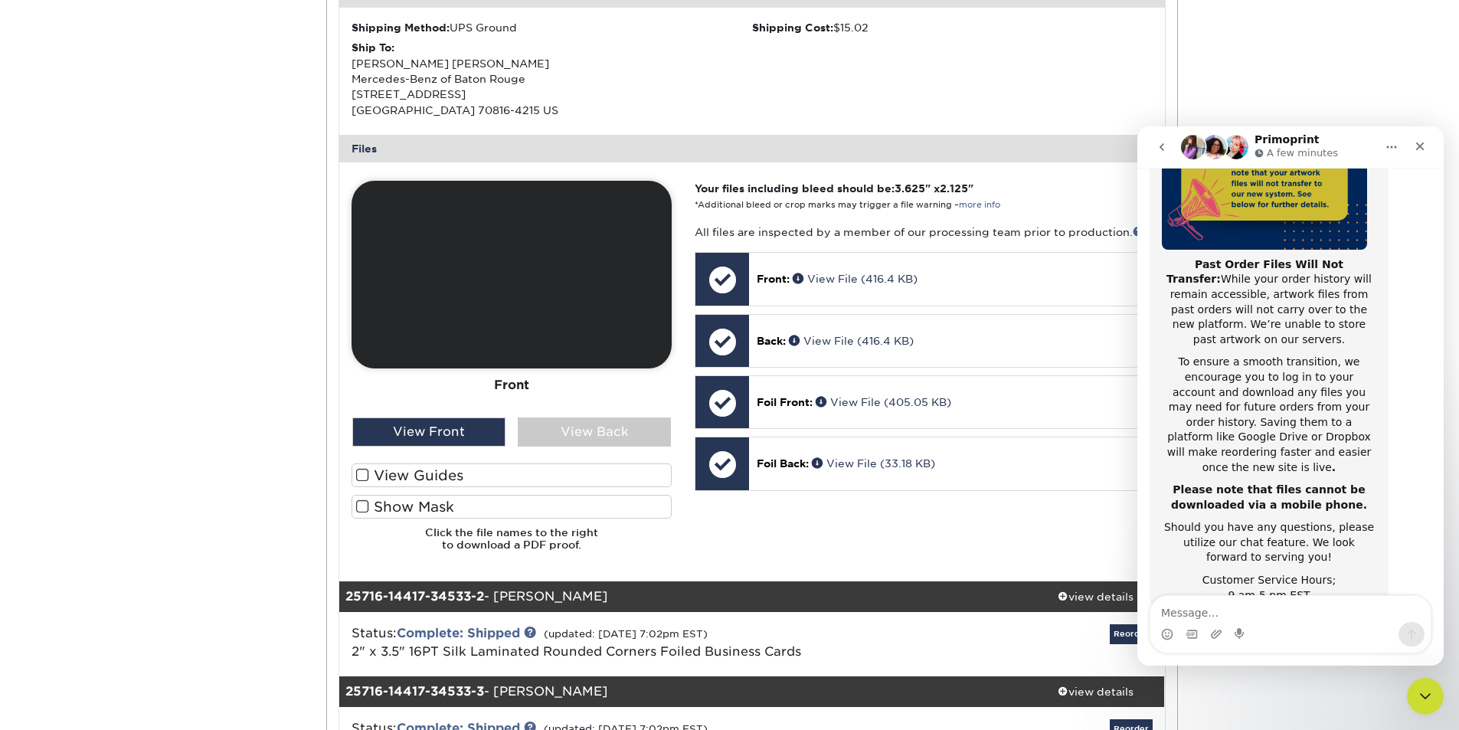
scroll to position [243, 0]
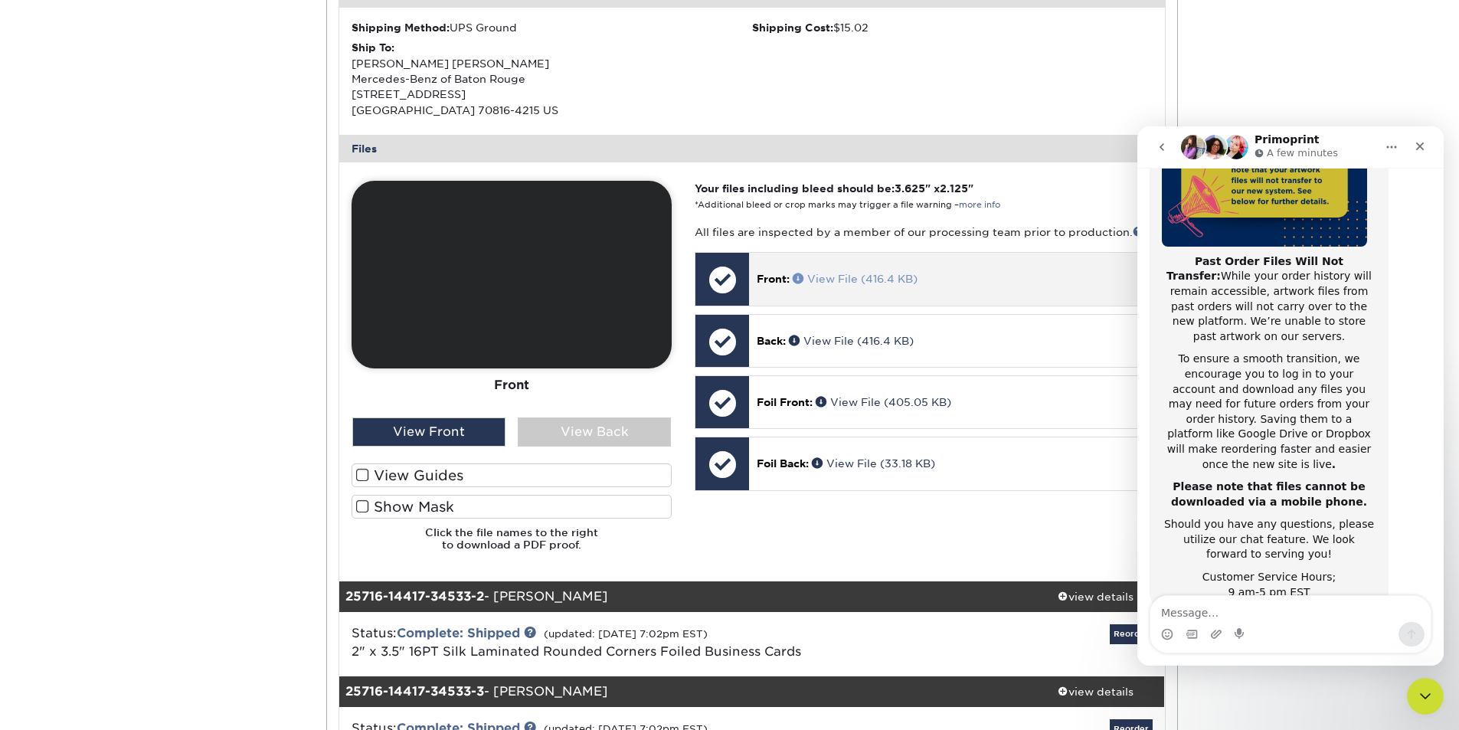
click at [797, 279] on span at bounding box center [800, 278] width 15 height 11
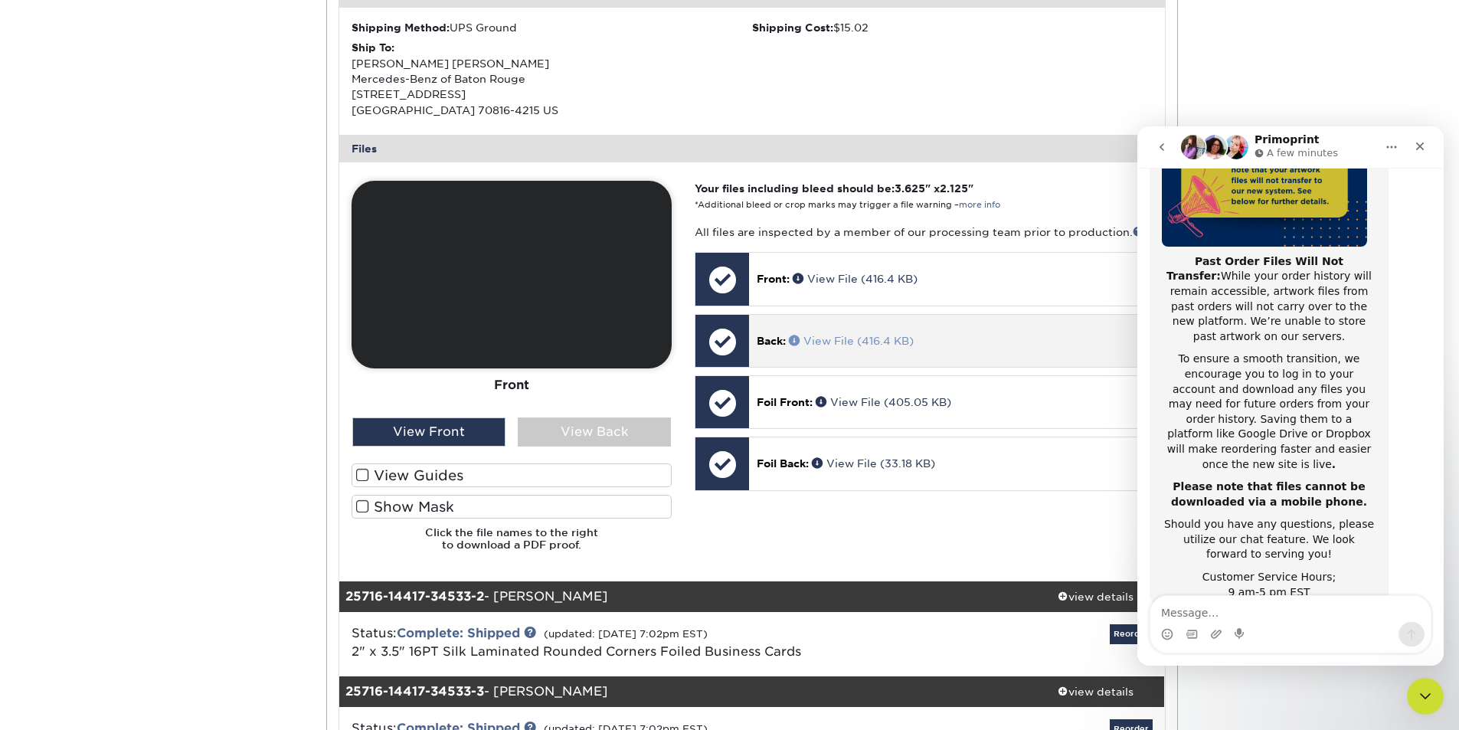
click at [795, 338] on span at bounding box center [796, 340] width 15 height 11
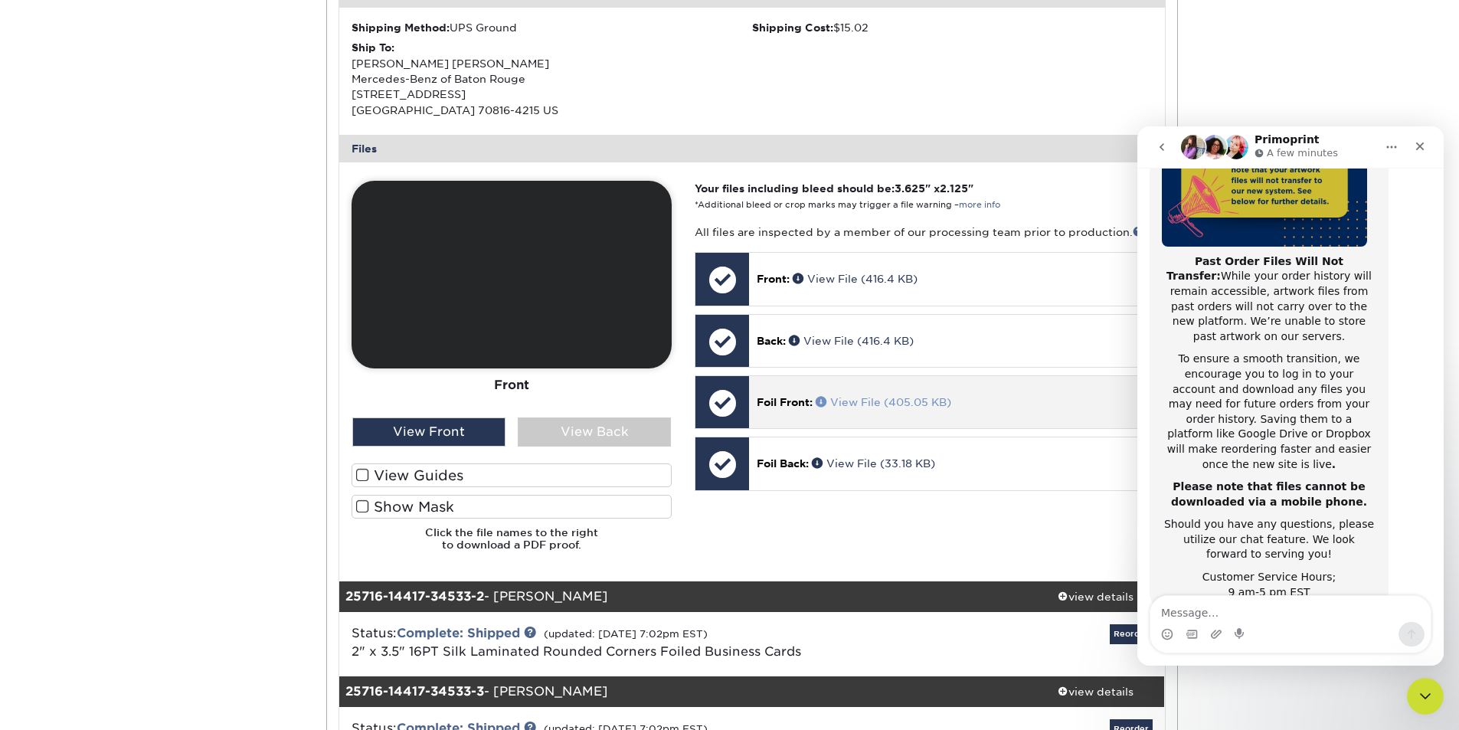
click at [822, 403] on span at bounding box center [823, 401] width 15 height 11
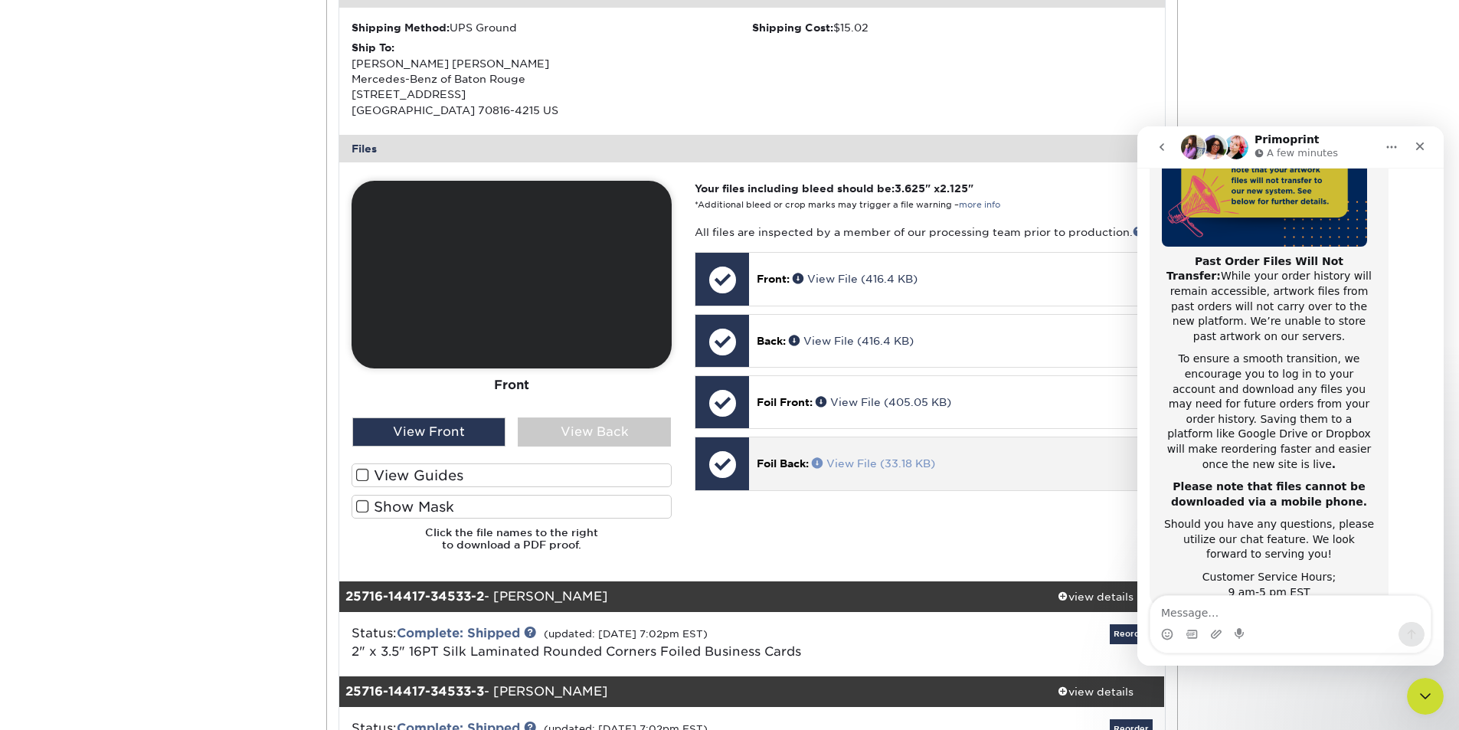
click at [820, 466] on span at bounding box center [819, 462] width 15 height 11
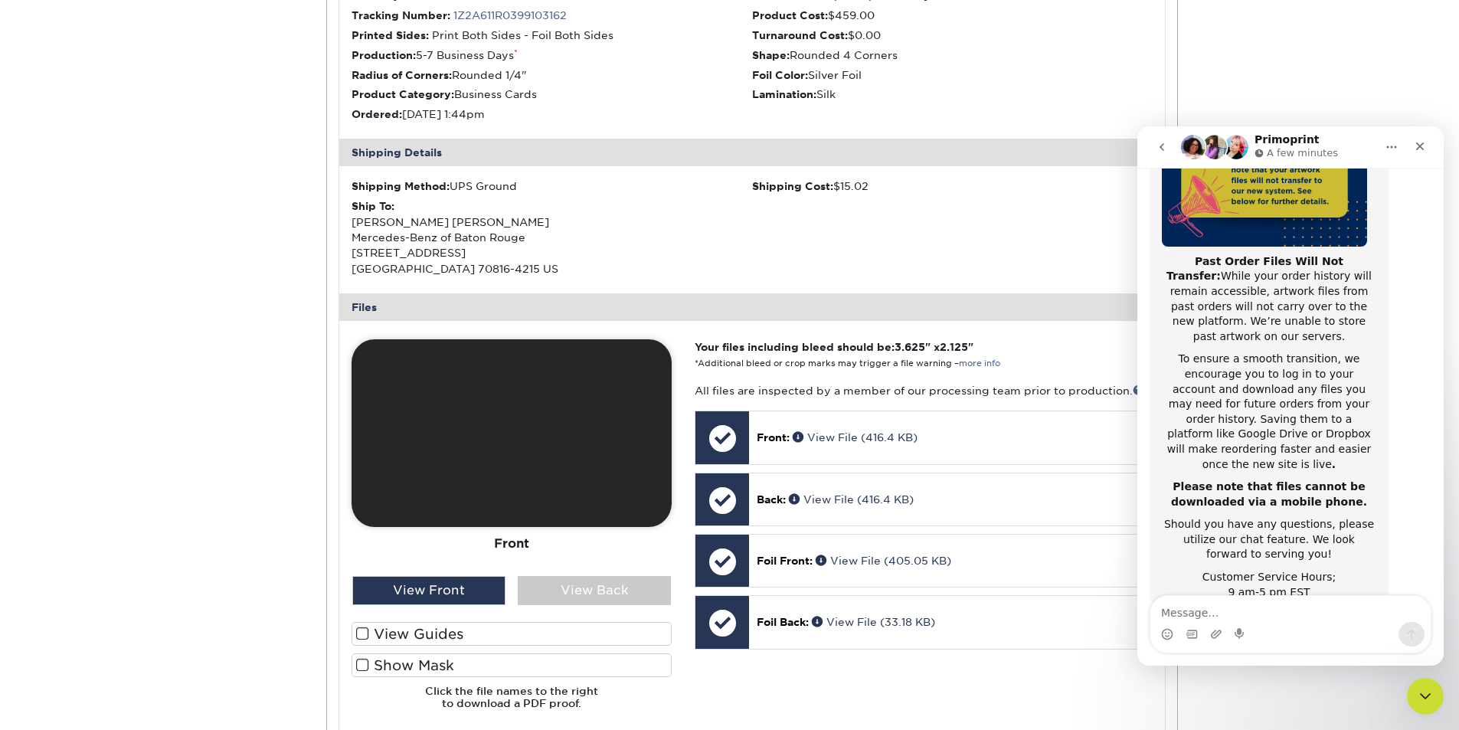
scroll to position [0, 0]
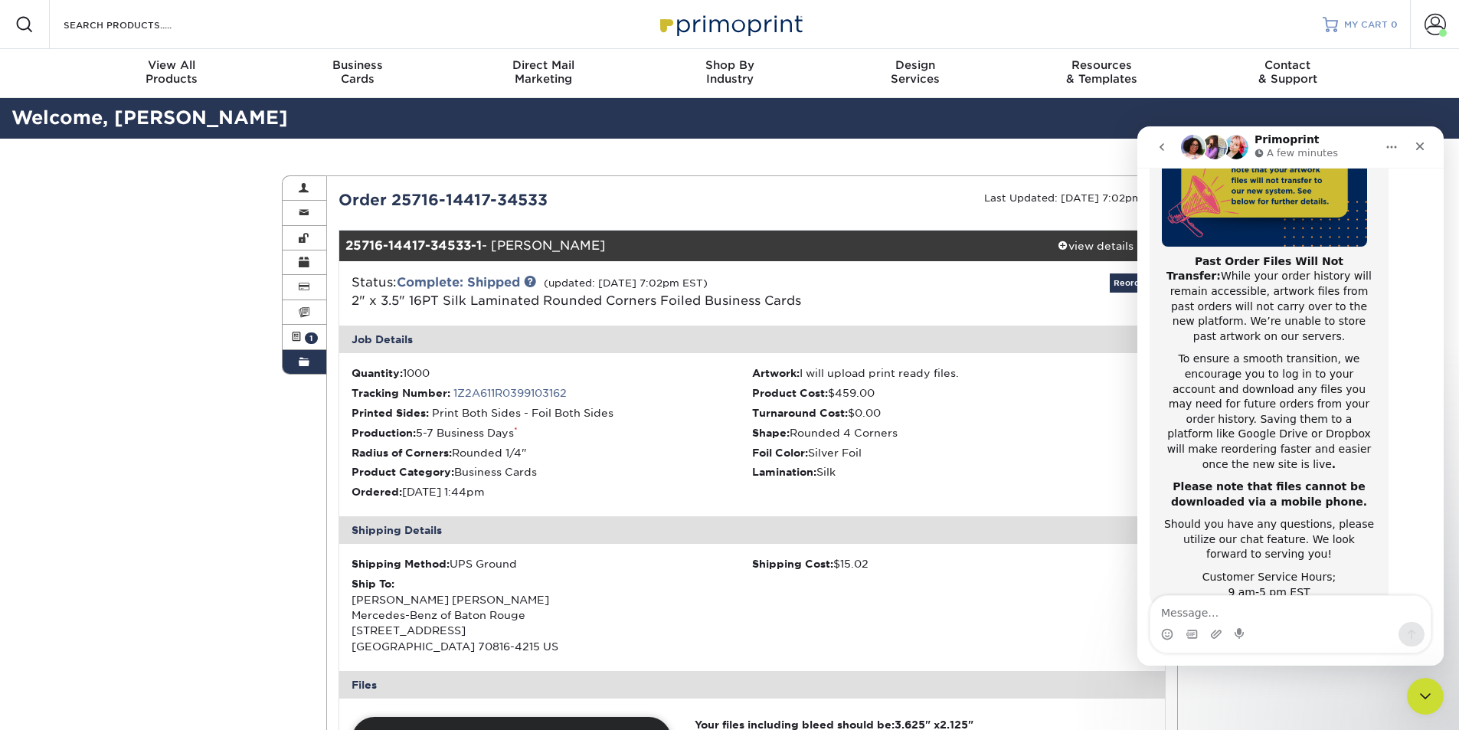
click at [1342, 28] on link "MY CART 0" at bounding box center [1360, 24] width 75 height 49
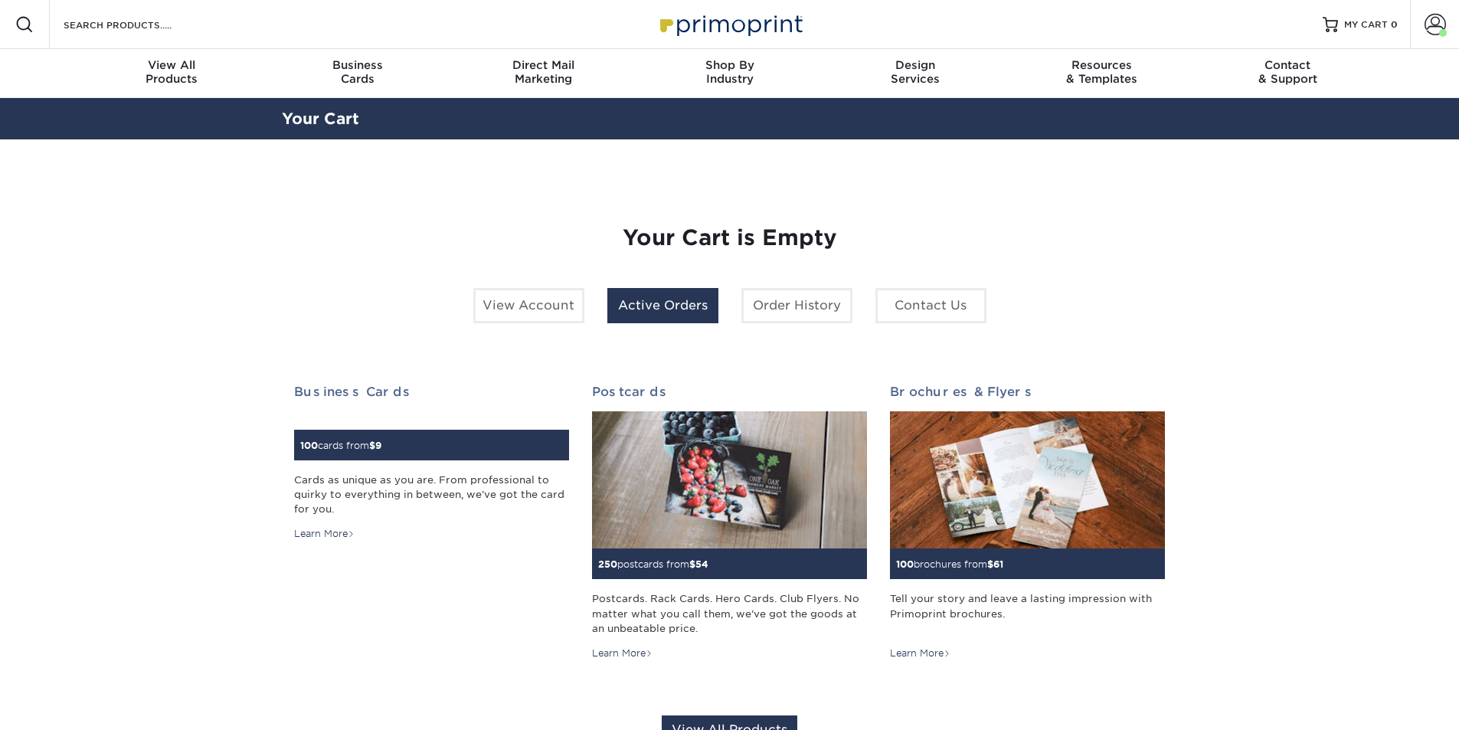
click at [617, 308] on link "Active Orders" at bounding box center [662, 305] width 111 height 35
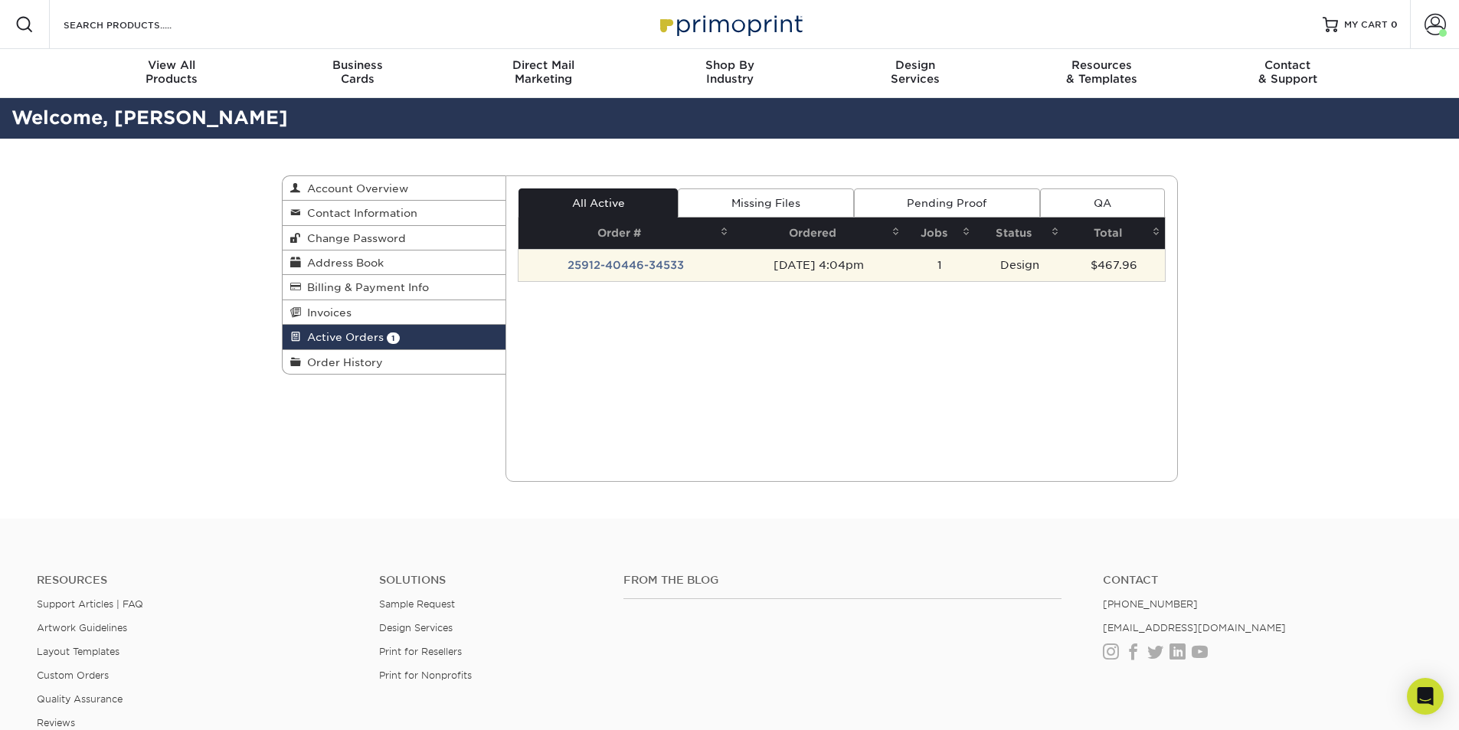
click at [623, 264] on td "25912-40446-34533" at bounding box center [625, 265] width 214 height 32
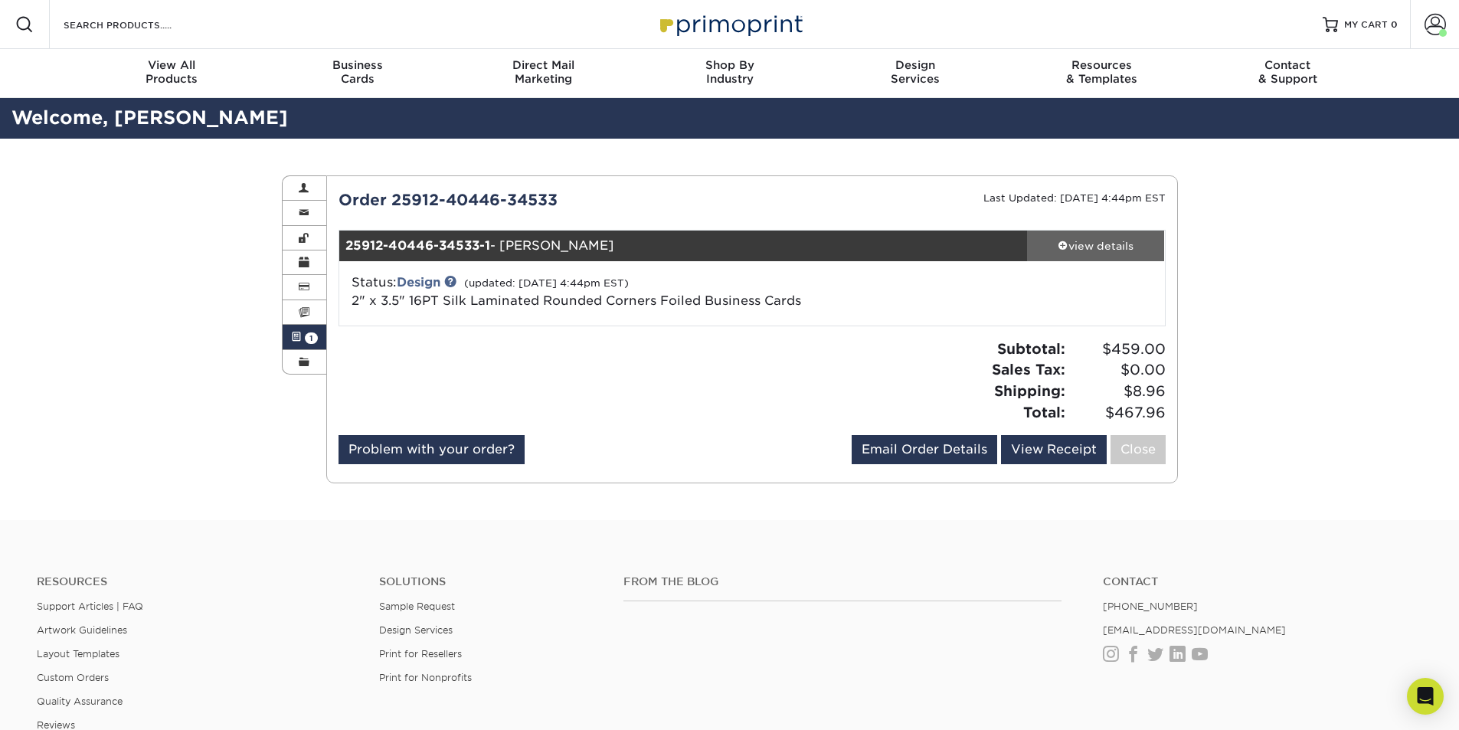
click at [1074, 244] on div "view details" at bounding box center [1096, 245] width 138 height 15
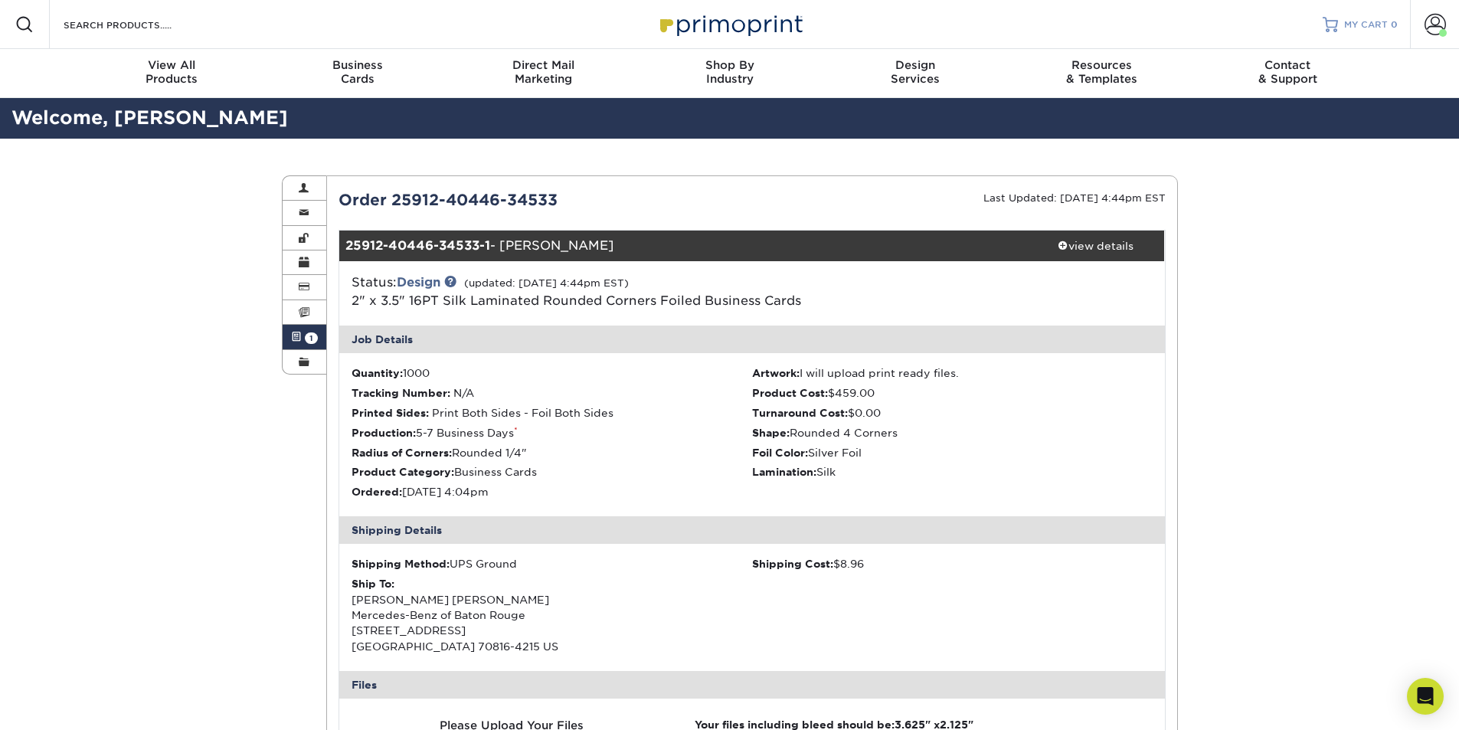
click at [1362, 25] on span "MY CART" at bounding box center [1366, 24] width 44 height 13
